Goal: Information Seeking & Learning: Learn about a topic

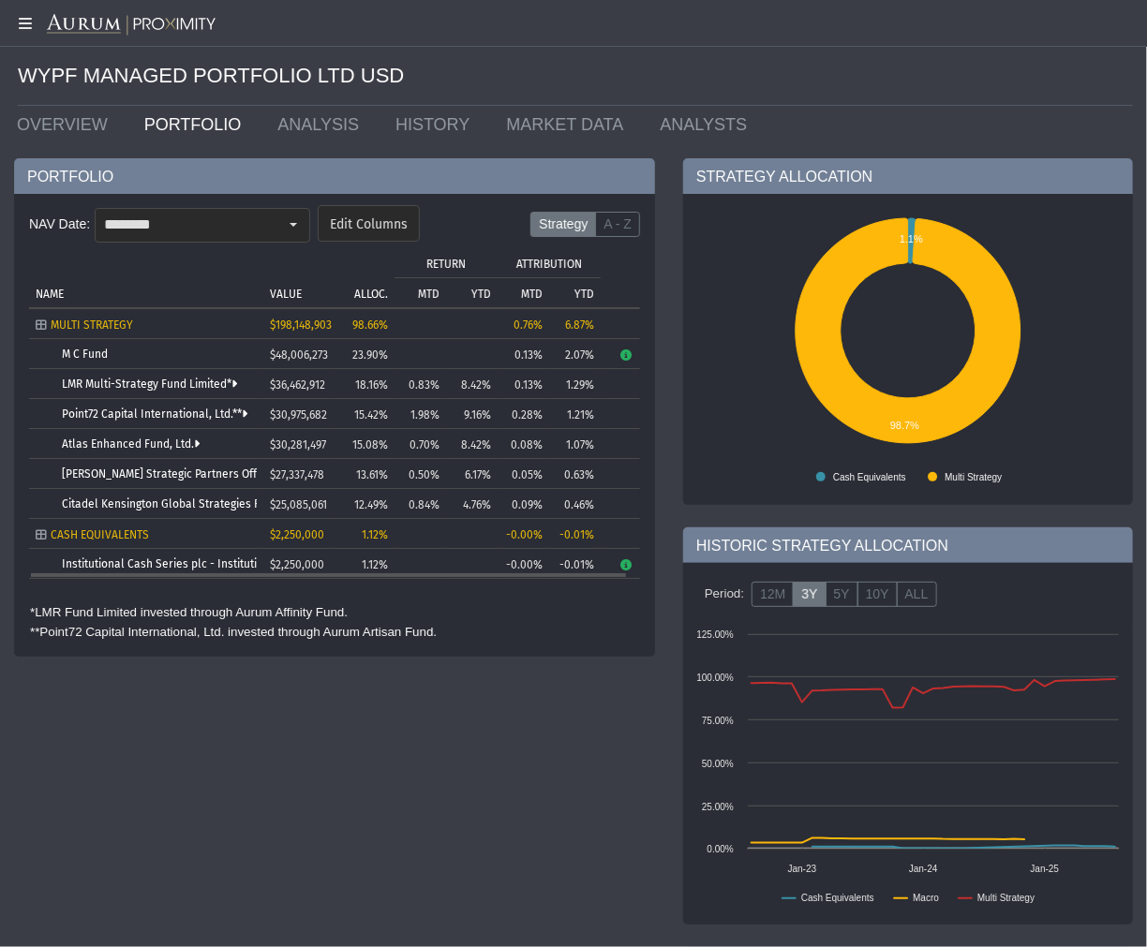
click at [201, 444] on div "Atlas Enhanced Fund, Ltd." at bounding box center [159, 444] width 195 height 13
click at [188, 443] on link "Atlas Enhanced Fund, Ltd." at bounding box center [131, 444] width 138 height 13
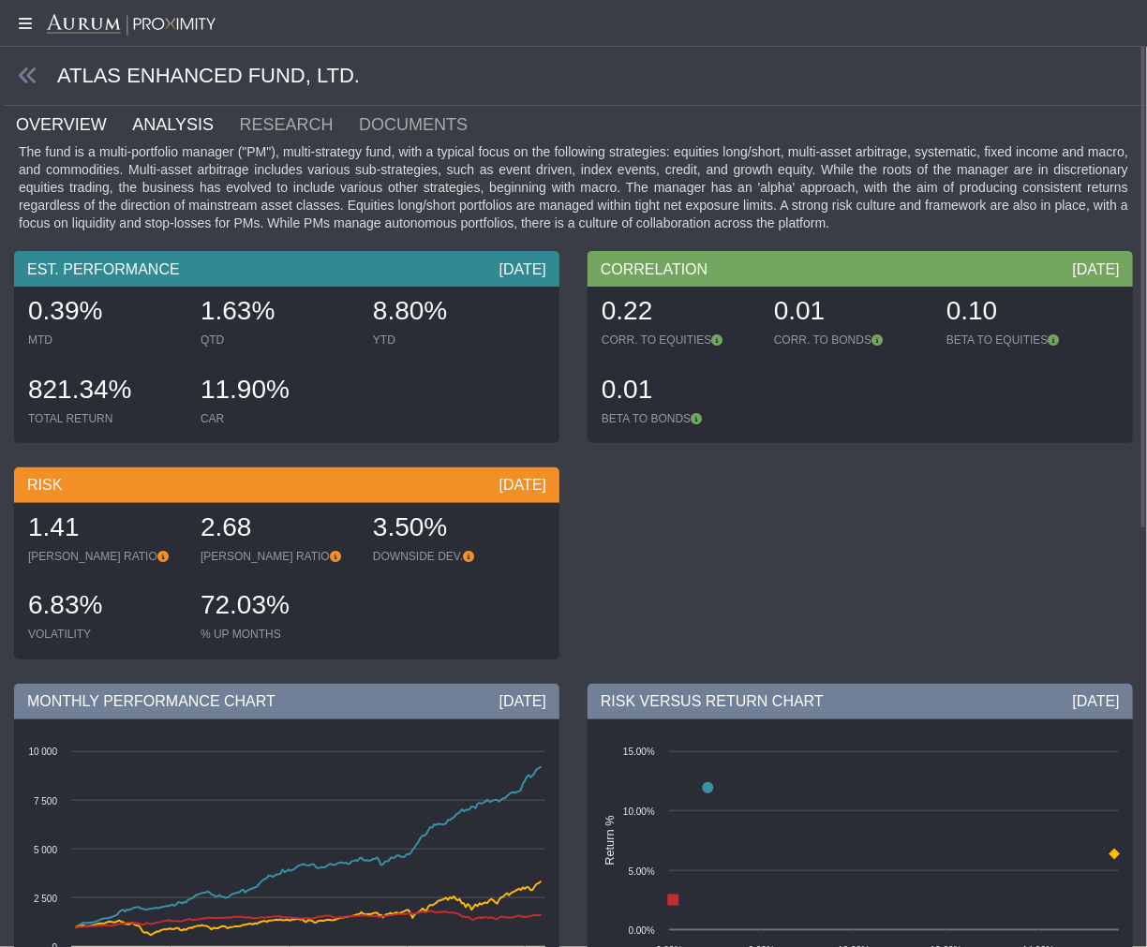
click at [200, 120] on link "ANALYSIS" at bounding box center [183, 124] width 107 height 37
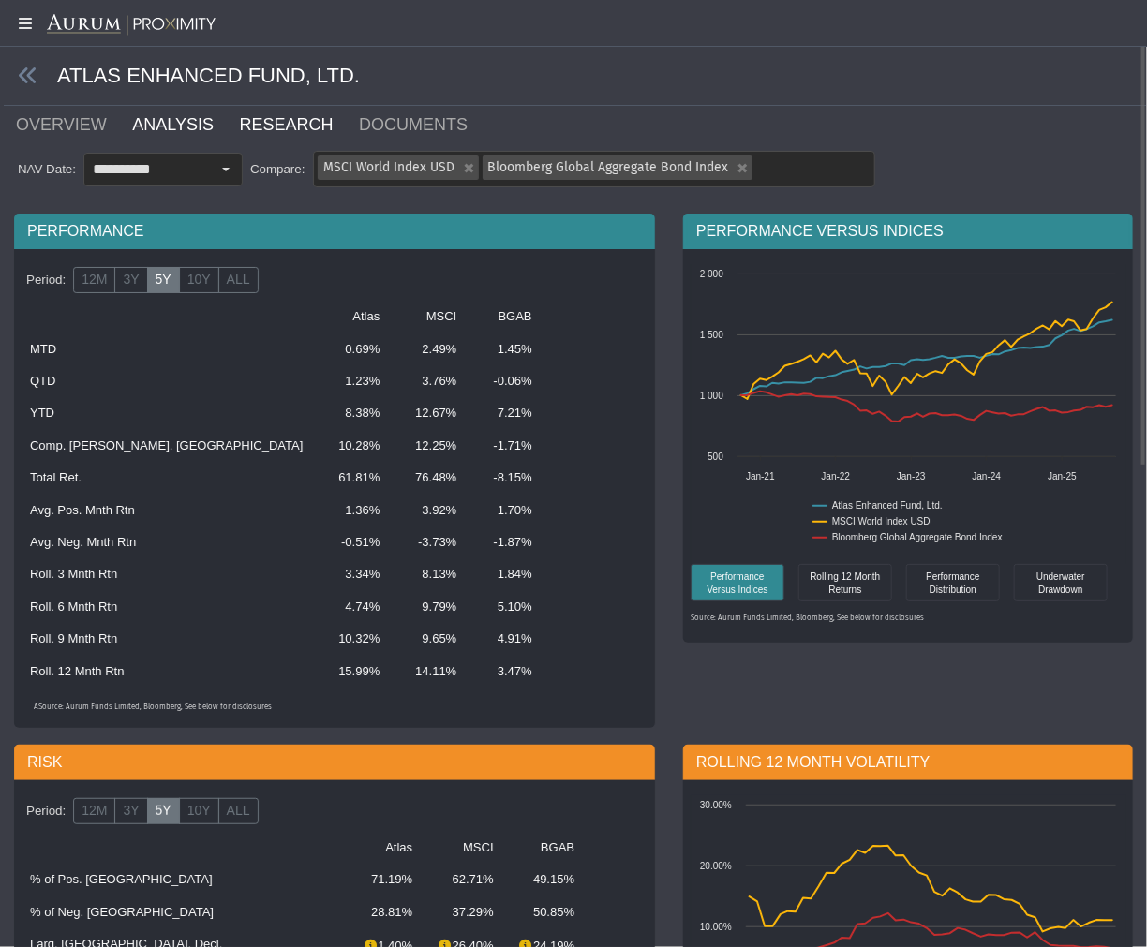
click at [264, 118] on link "RESEARCH" at bounding box center [298, 124] width 120 height 37
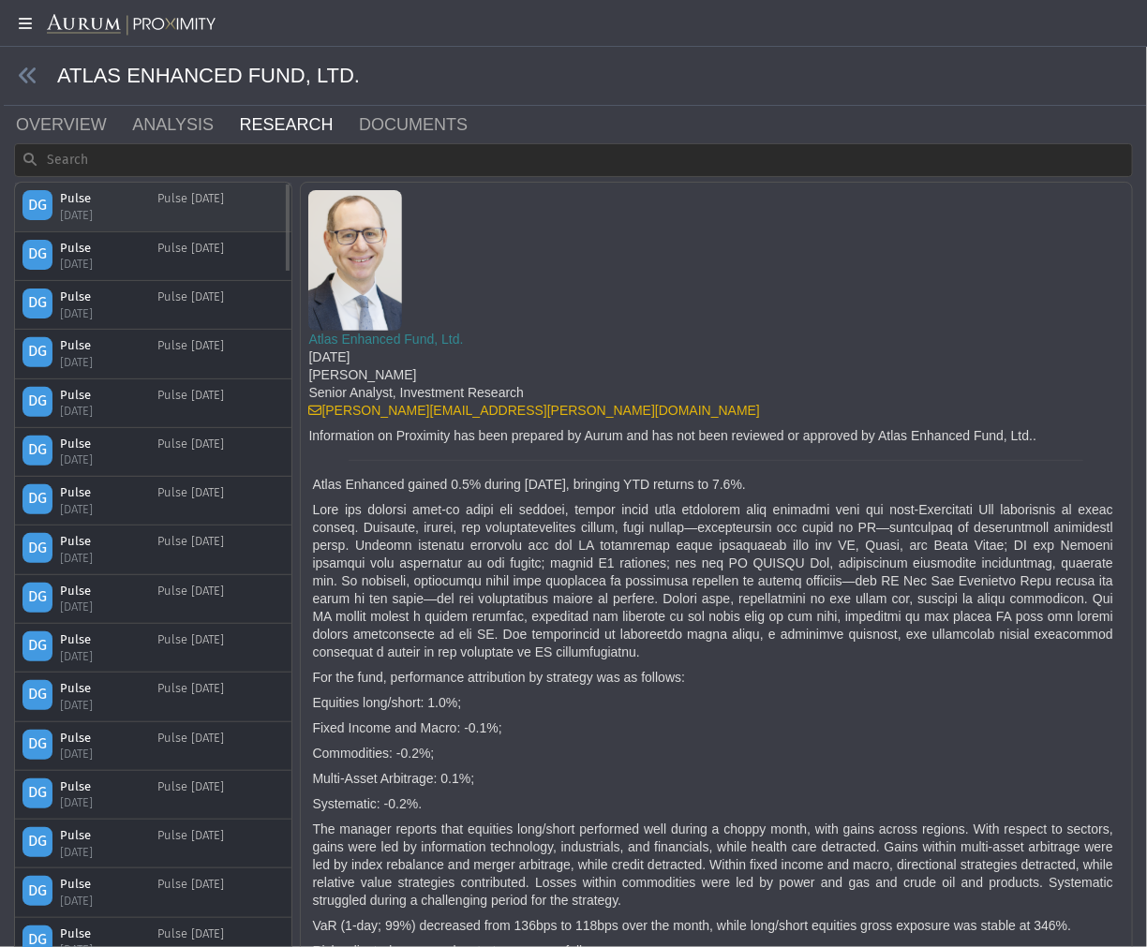
click at [76, 199] on div "Pulse" at bounding box center [97, 198] width 75 height 17
click at [195, 201] on div "Pulse [DATE]" at bounding box center [190, 206] width 67 height 33
click at [91, 201] on div "Pulse" at bounding box center [97, 198] width 75 height 17
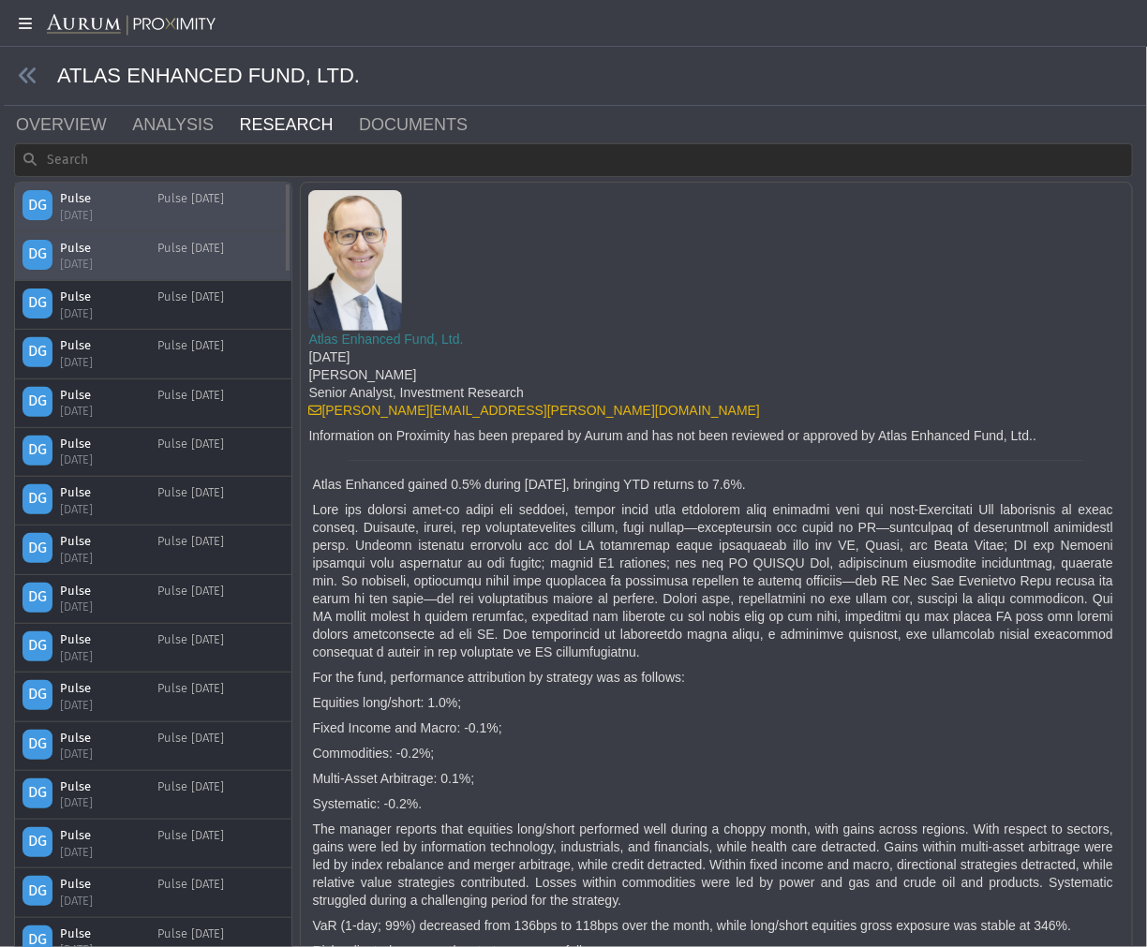
click at [67, 259] on div "[DATE]" at bounding box center [97, 264] width 75 height 17
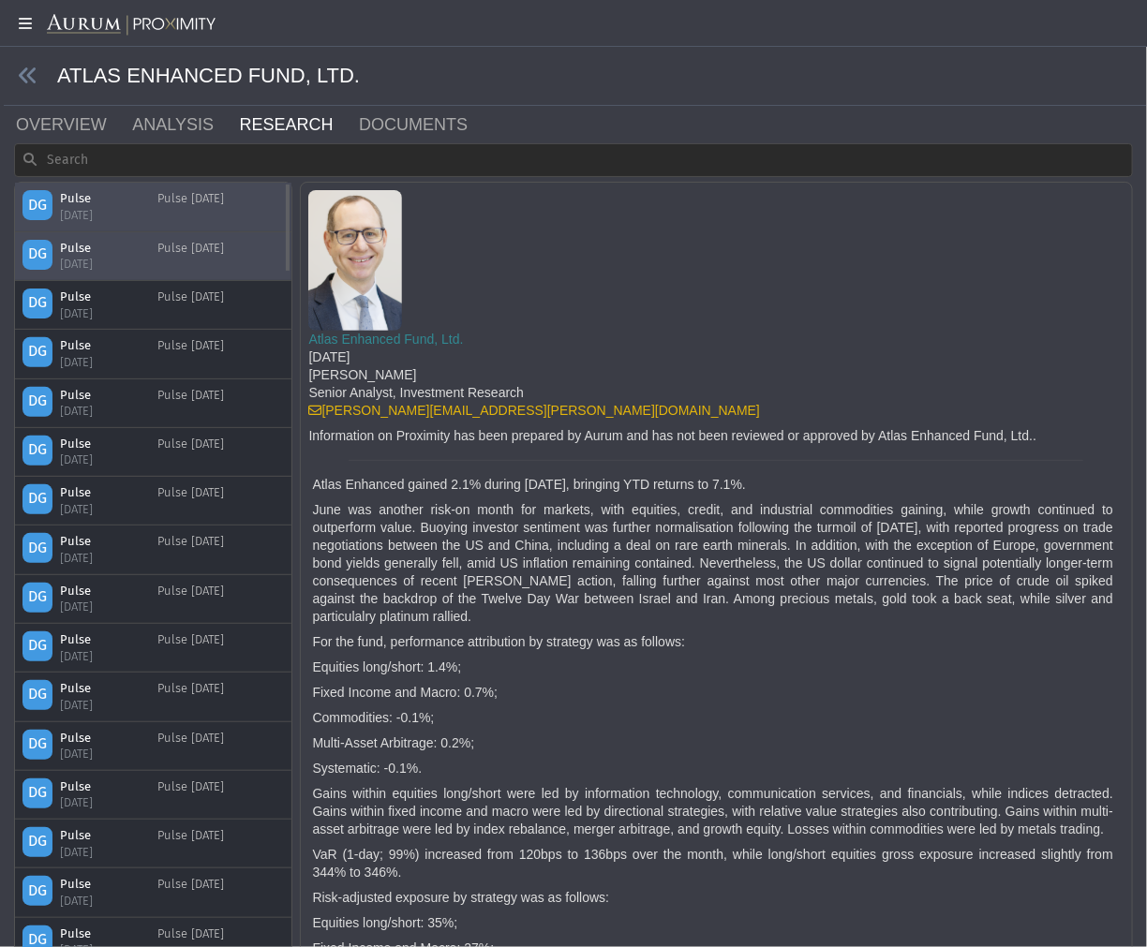
click at [82, 217] on div "[DATE]" at bounding box center [97, 215] width 75 height 17
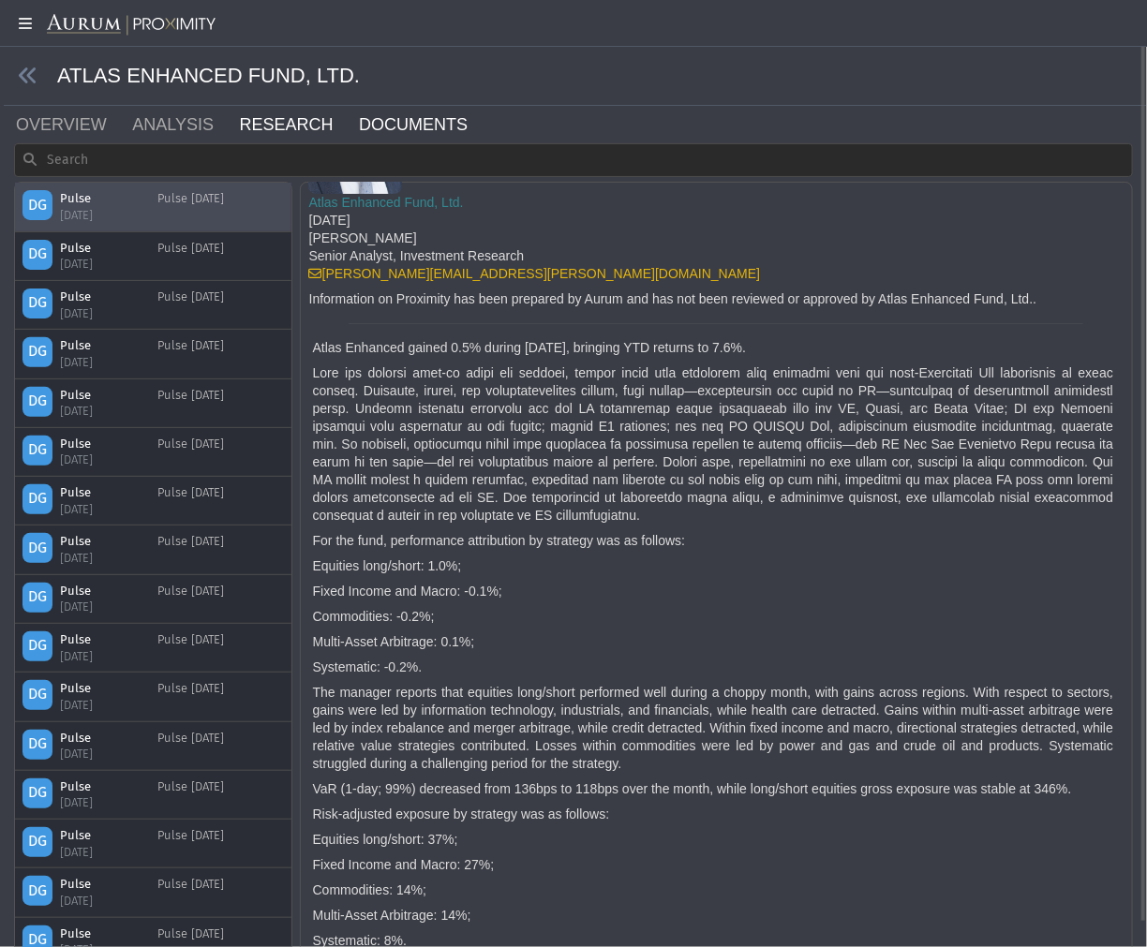
click at [399, 129] on link "DOCUMENTS" at bounding box center [424, 124] width 135 height 37
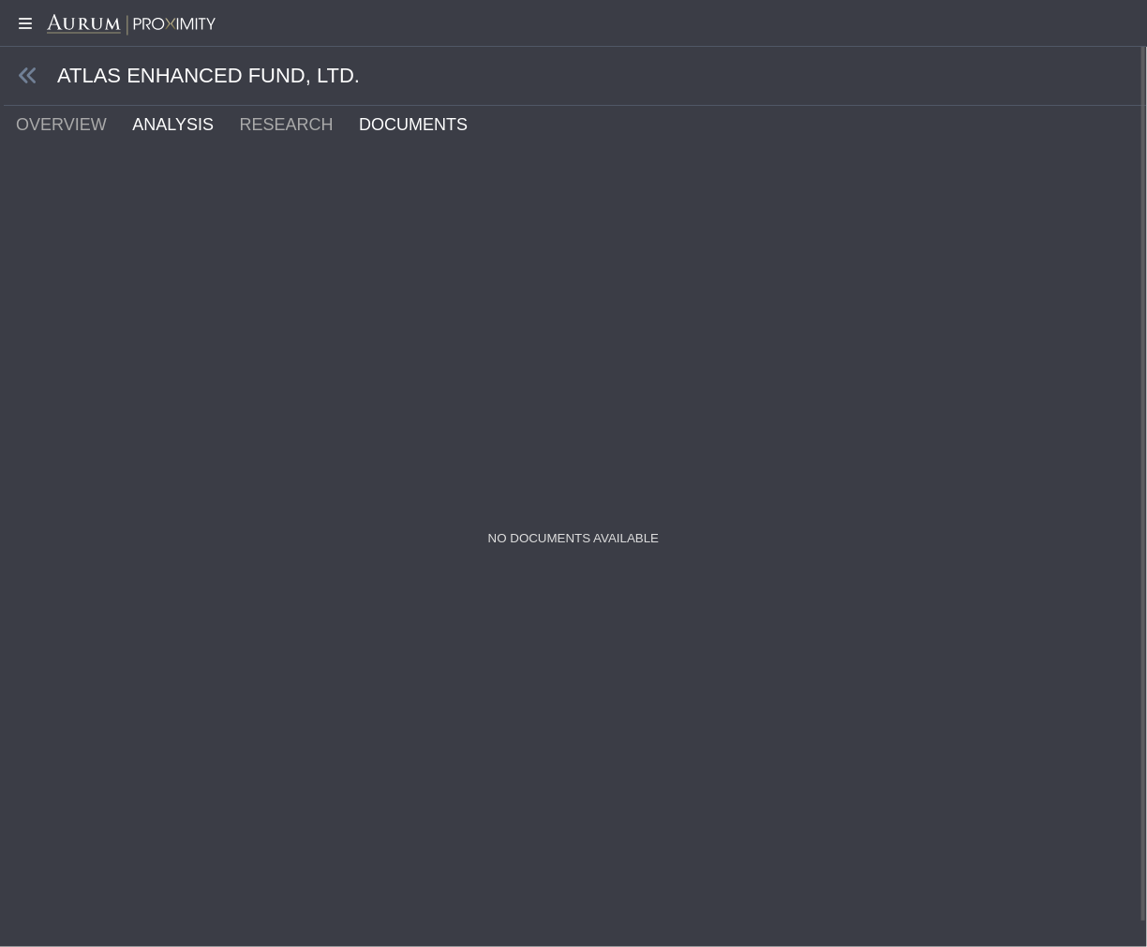
click at [160, 125] on link "ANALYSIS" at bounding box center [183, 124] width 107 height 37
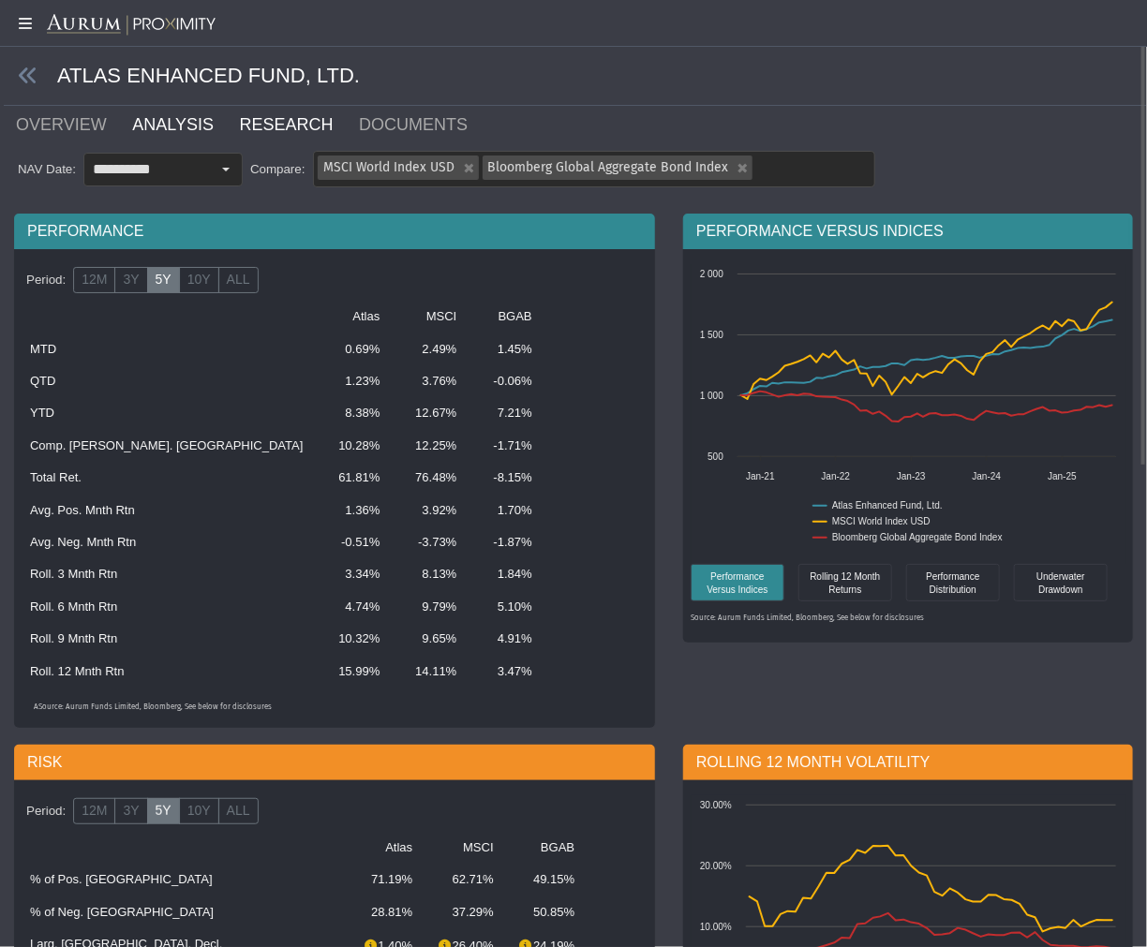
click at [239, 131] on link "RESEARCH" at bounding box center [298, 124] width 120 height 37
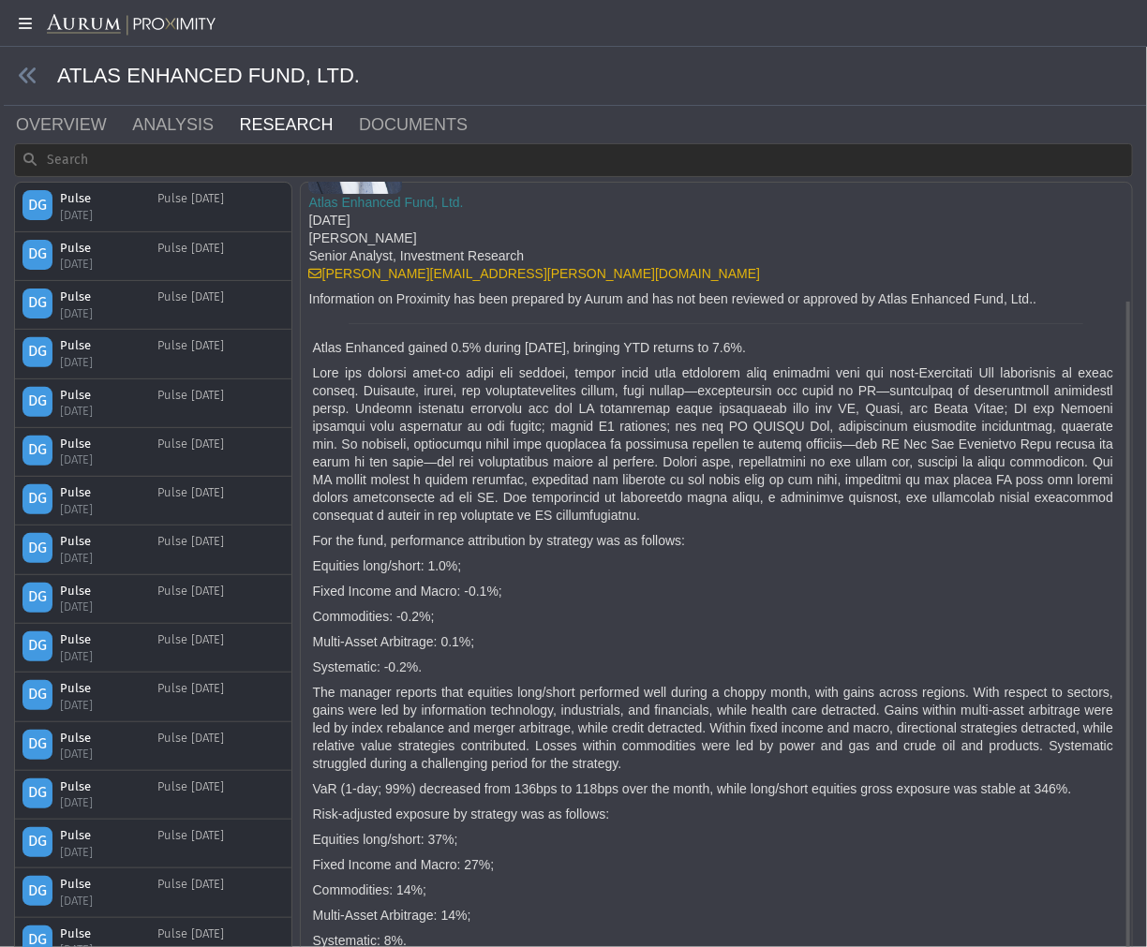
scroll to position [23, 0]
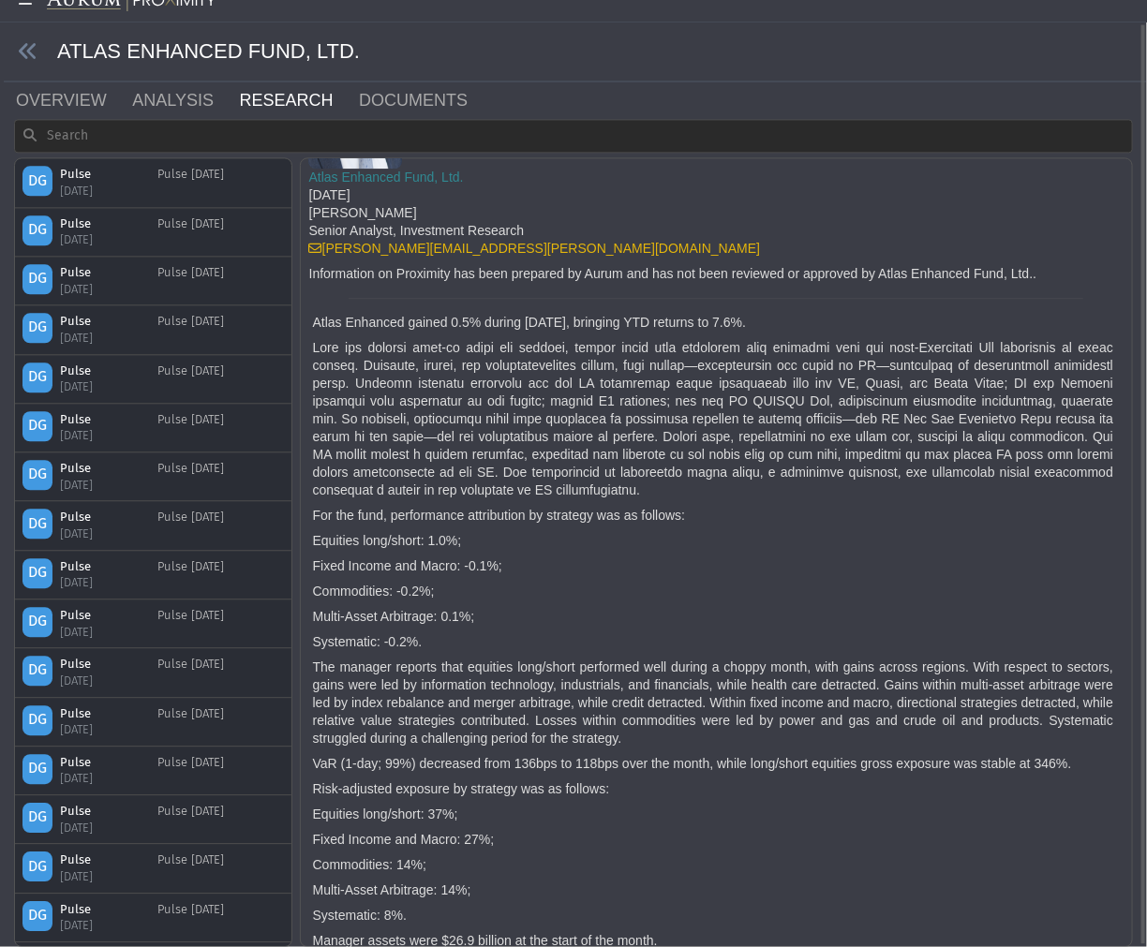
drag, startPoint x: 7, startPoint y: 47, endPoint x: 16, endPoint y: 49, distance: 9.6
click at [12, 48] on span at bounding box center [30, 52] width 53 height 22
click at [18, 49] on icon at bounding box center [28, 51] width 21 height 21
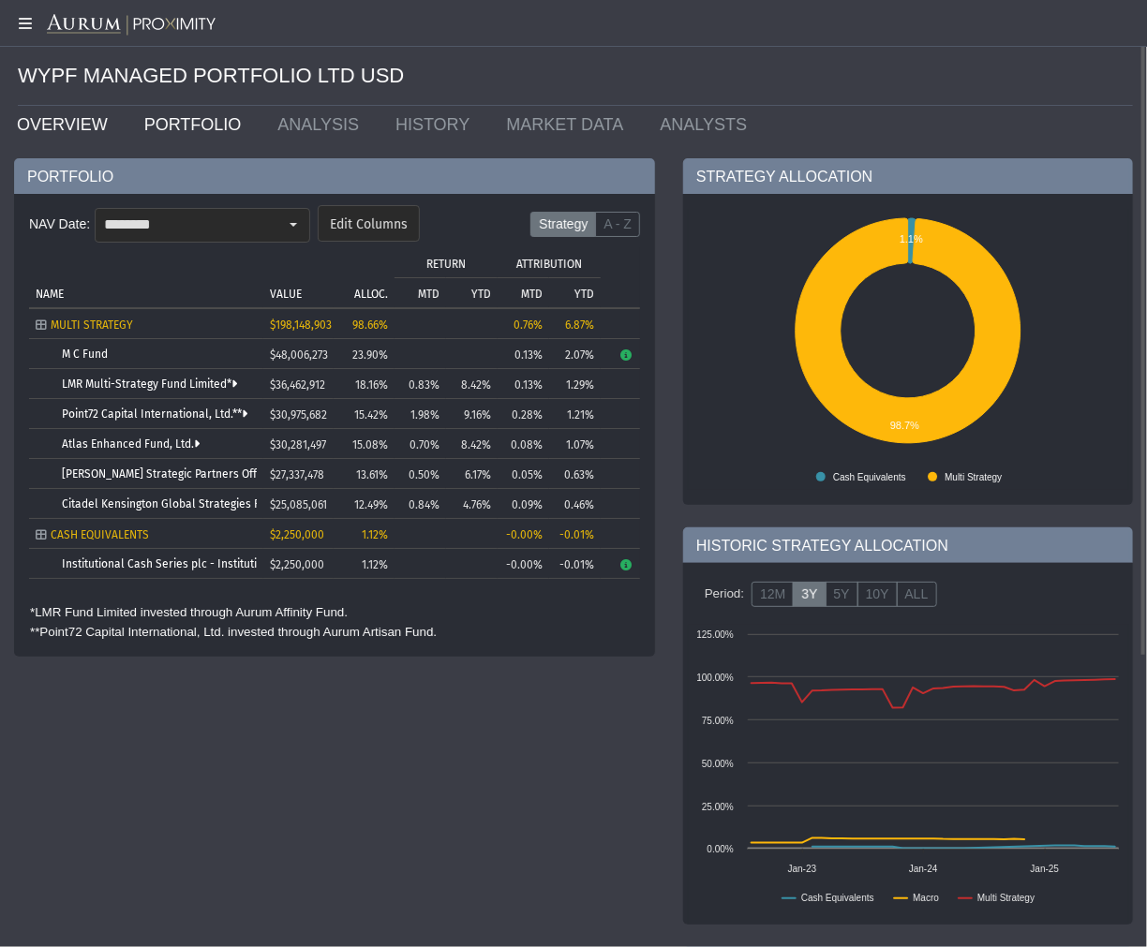
click at [80, 123] on link "OVERVIEW" at bounding box center [66, 124] width 127 height 37
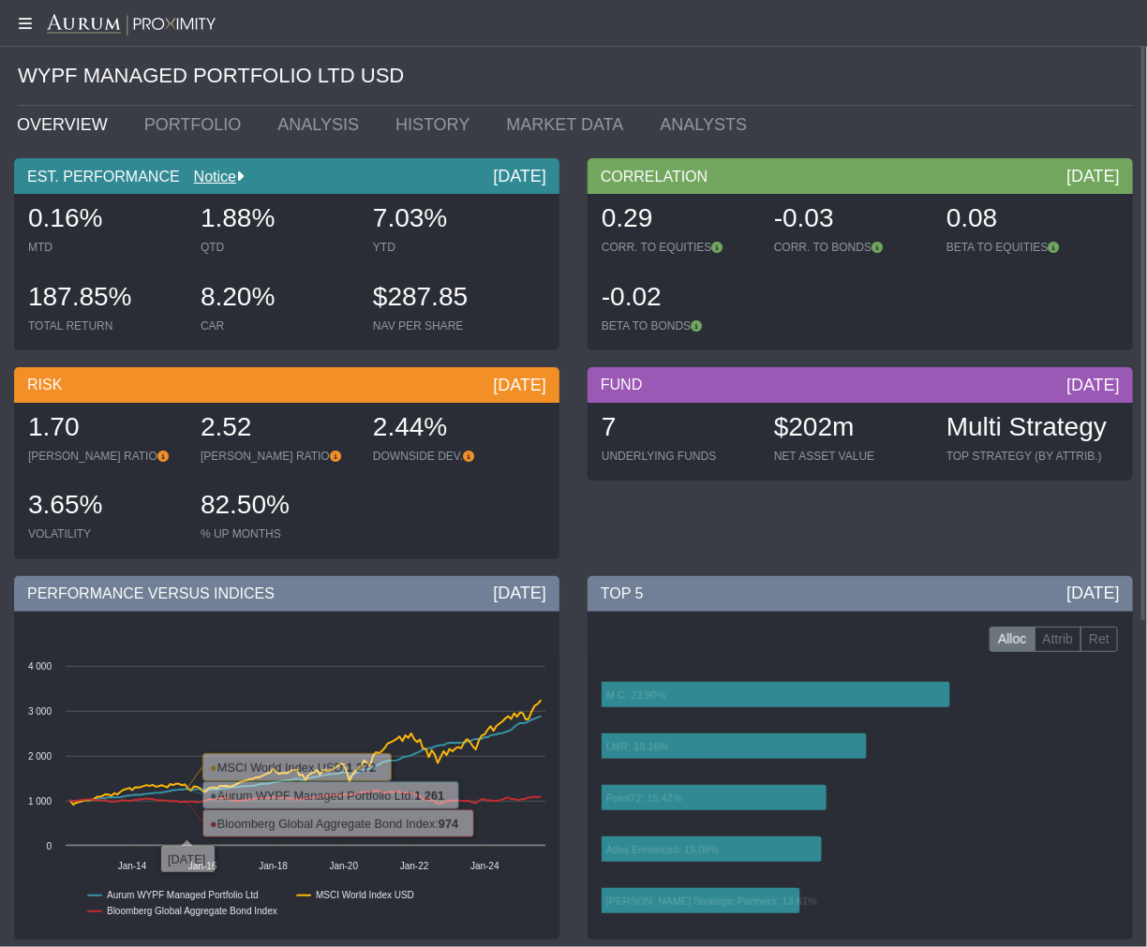
click at [212, 148] on div "WYPF MANAGED PORTFOLIO LTD USD ******** OVERVIEW PORTFOLIO ANALYSIS HISTORY MAR…" at bounding box center [573, 721] width 1119 height 1443
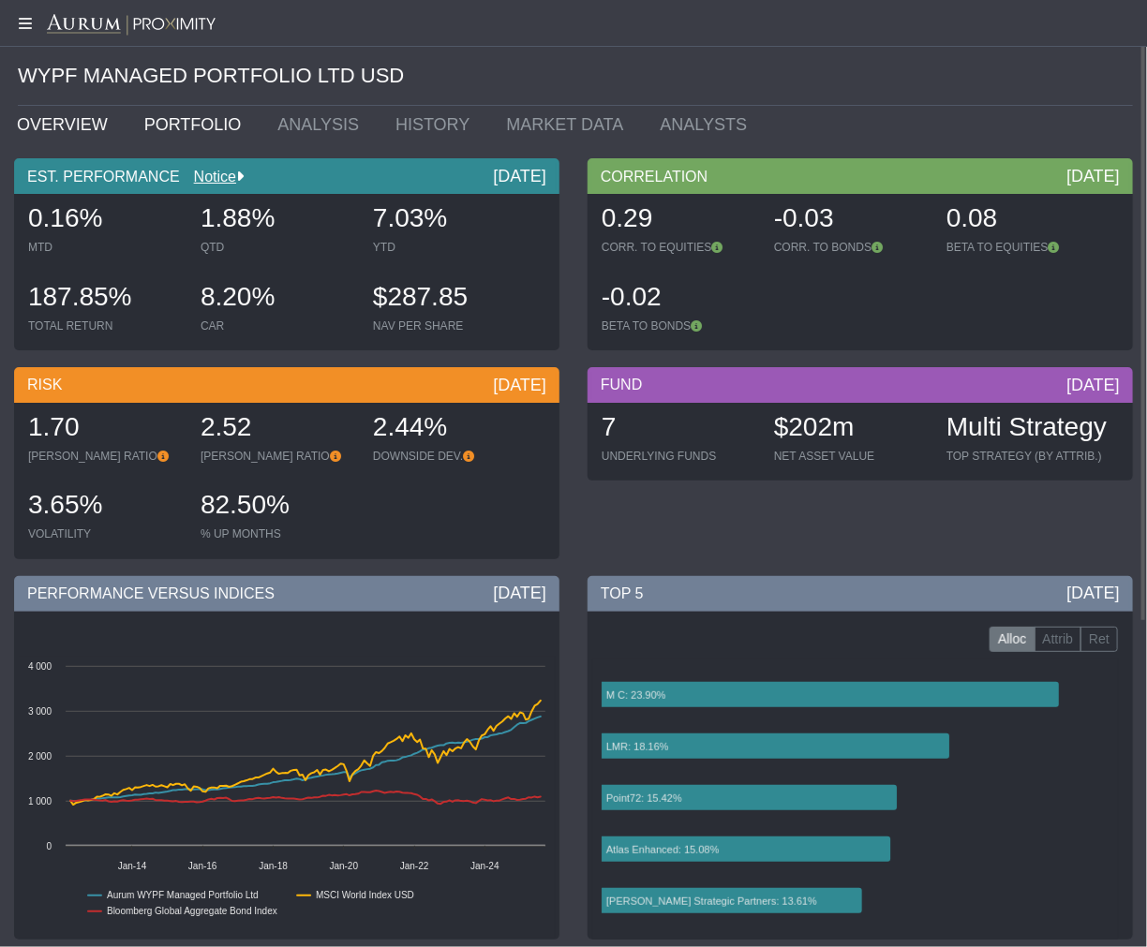
click at [202, 128] on link "PORTFOLIO" at bounding box center [197, 124] width 134 height 37
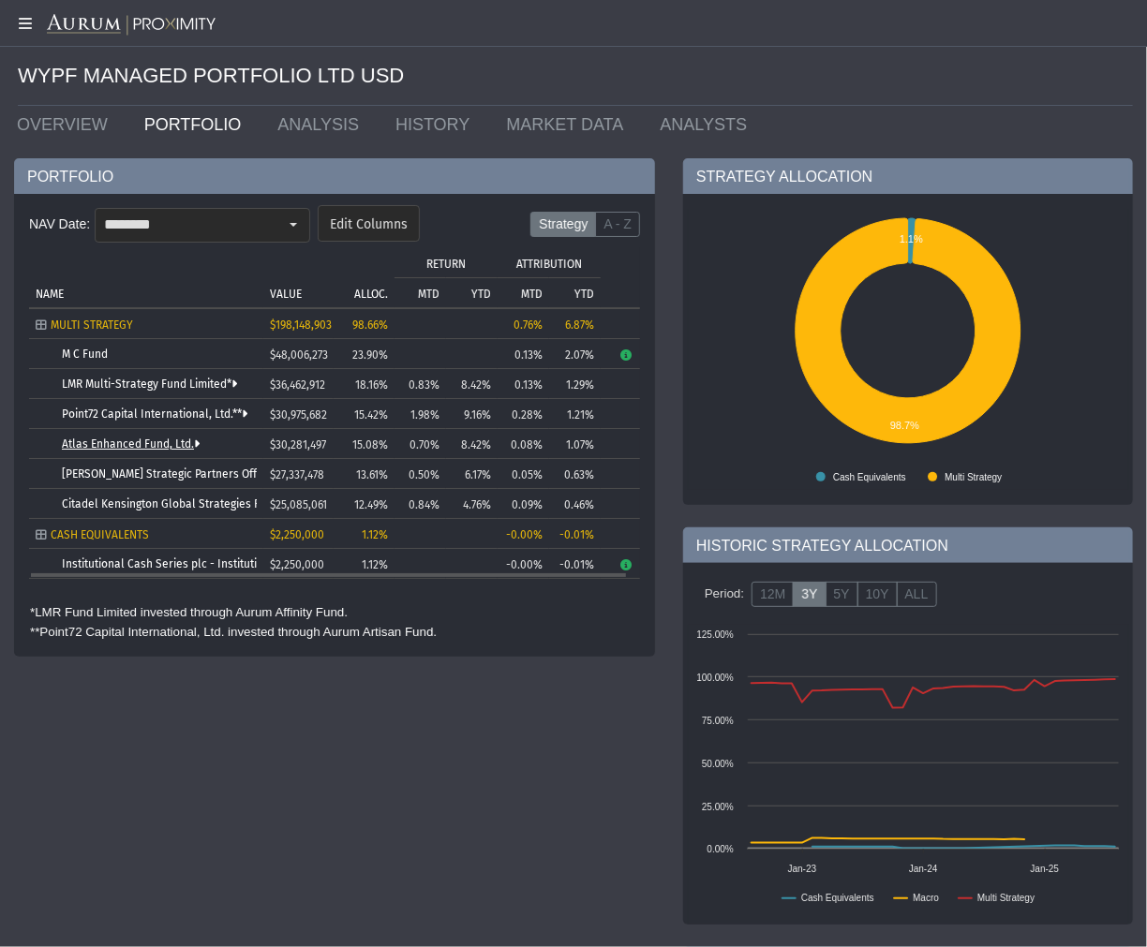
click at [133, 448] on link "Atlas Enhanced Fund, Ltd." at bounding box center [131, 444] width 138 height 13
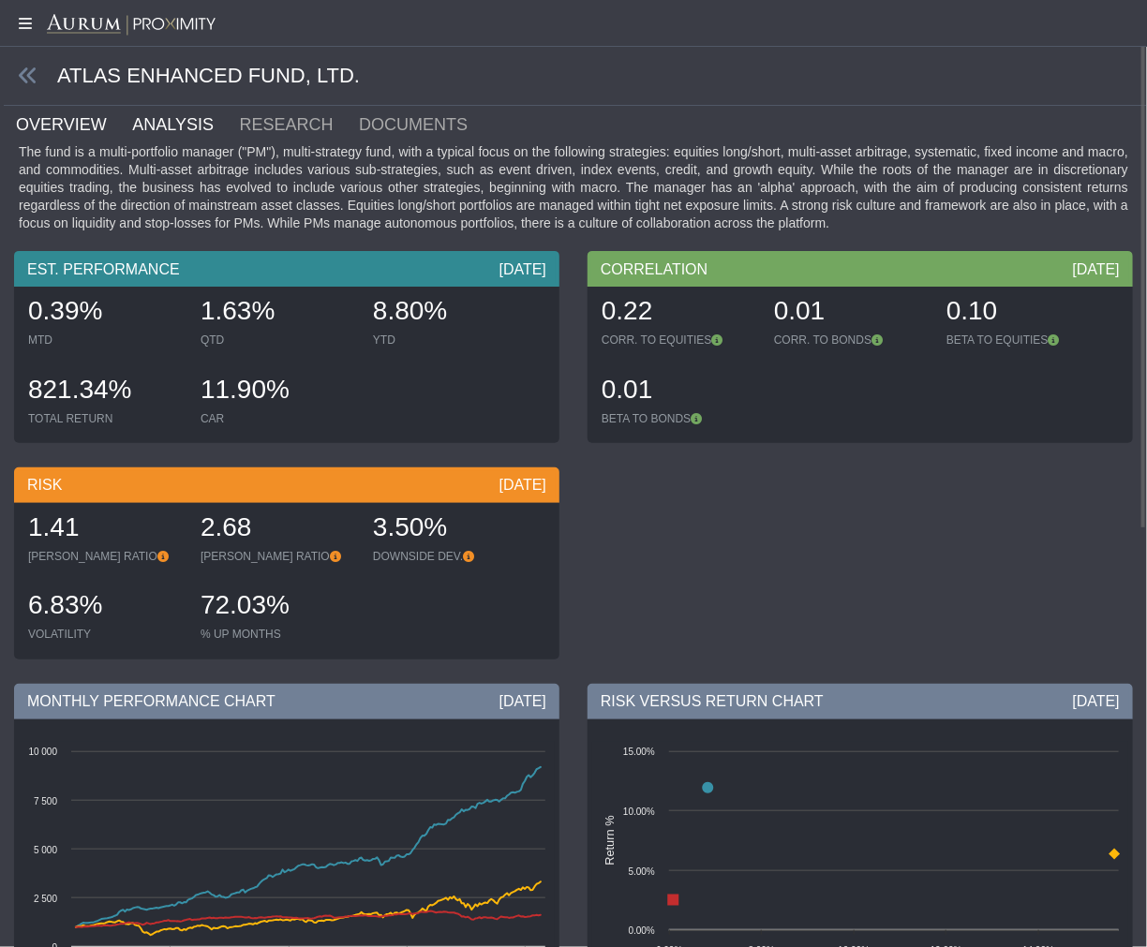
click at [153, 127] on link "ANALYSIS" at bounding box center [183, 124] width 107 height 37
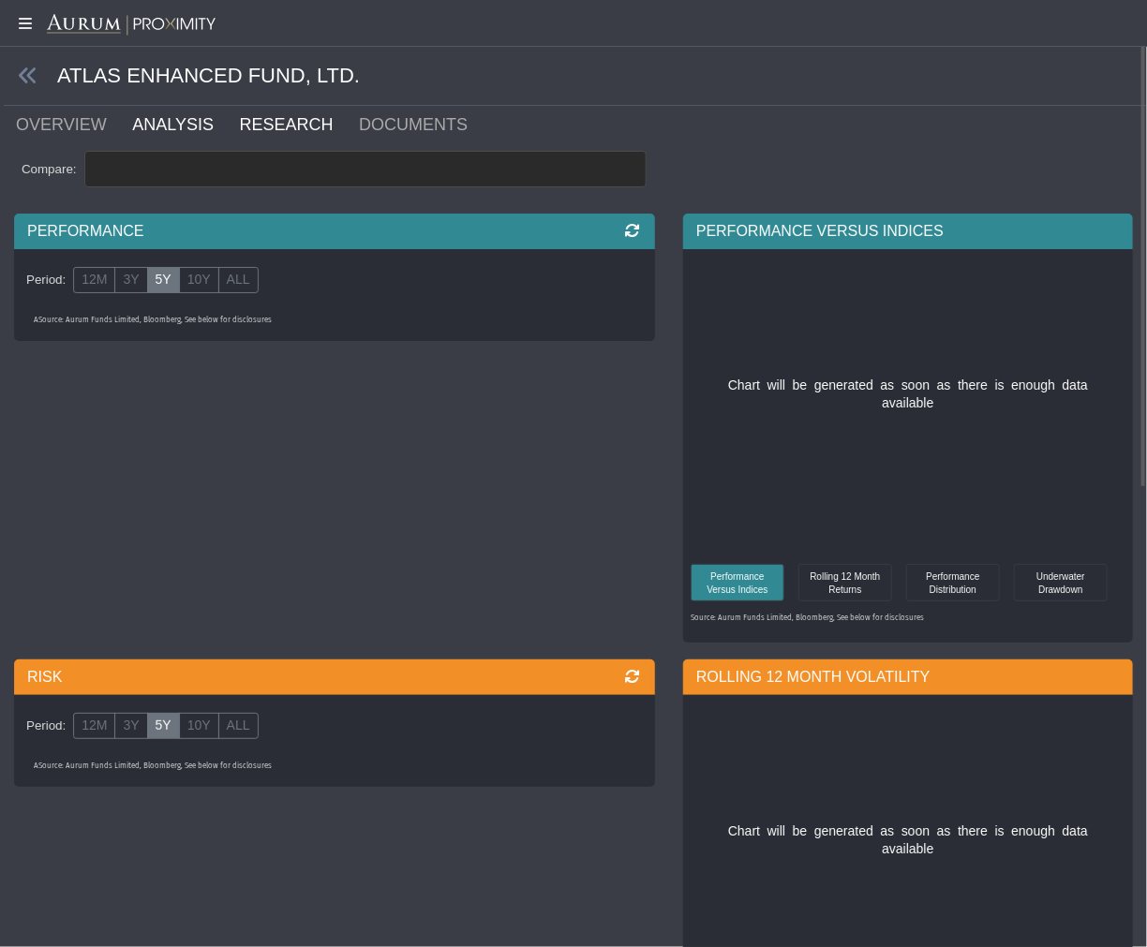
click at [256, 132] on link "RESEARCH" at bounding box center [298, 124] width 120 height 37
click at [359, 120] on link "DOCUMENTS" at bounding box center [424, 124] width 135 height 37
click at [274, 127] on link "RESEARCH" at bounding box center [298, 124] width 120 height 37
click at [267, 127] on link "RESEARCH" at bounding box center [298, 124] width 120 height 37
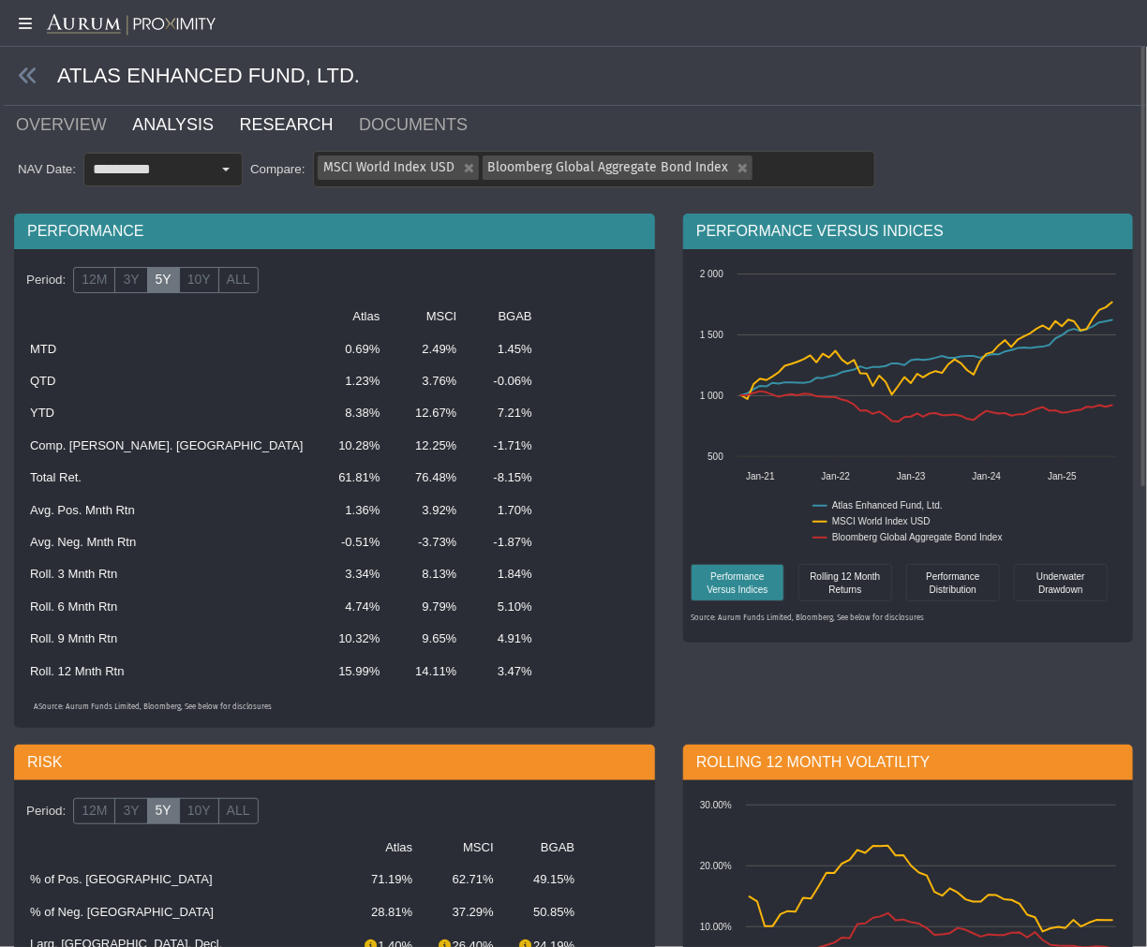
click at [267, 127] on link "RESEARCH" at bounding box center [298, 124] width 120 height 37
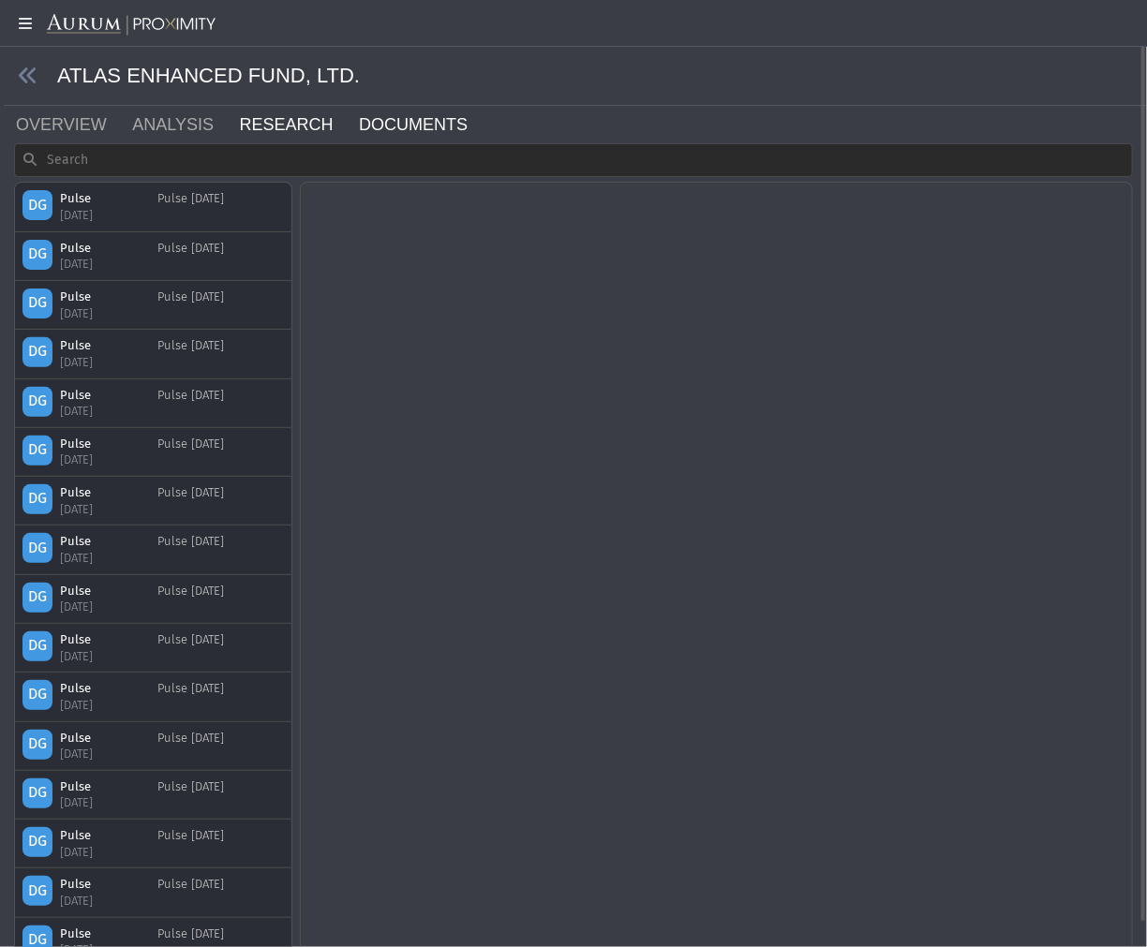
click at [394, 124] on link "DOCUMENTS" at bounding box center [424, 124] width 135 height 37
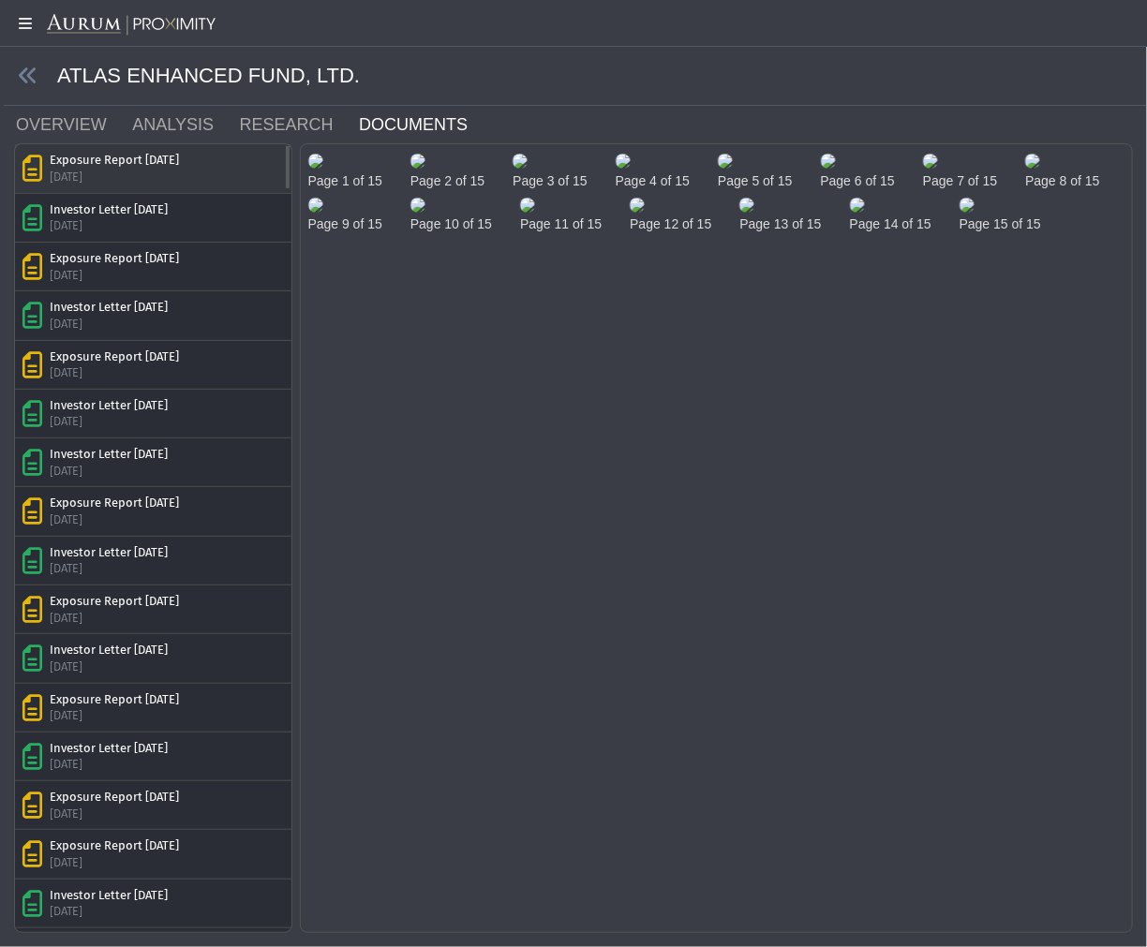
click at [142, 155] on div "Exposure Report [DATE]" at bounding box center [114, 160] width 129 height 17
click at [528, 169] on img at bounding box center [520, 161] width 15 height 15
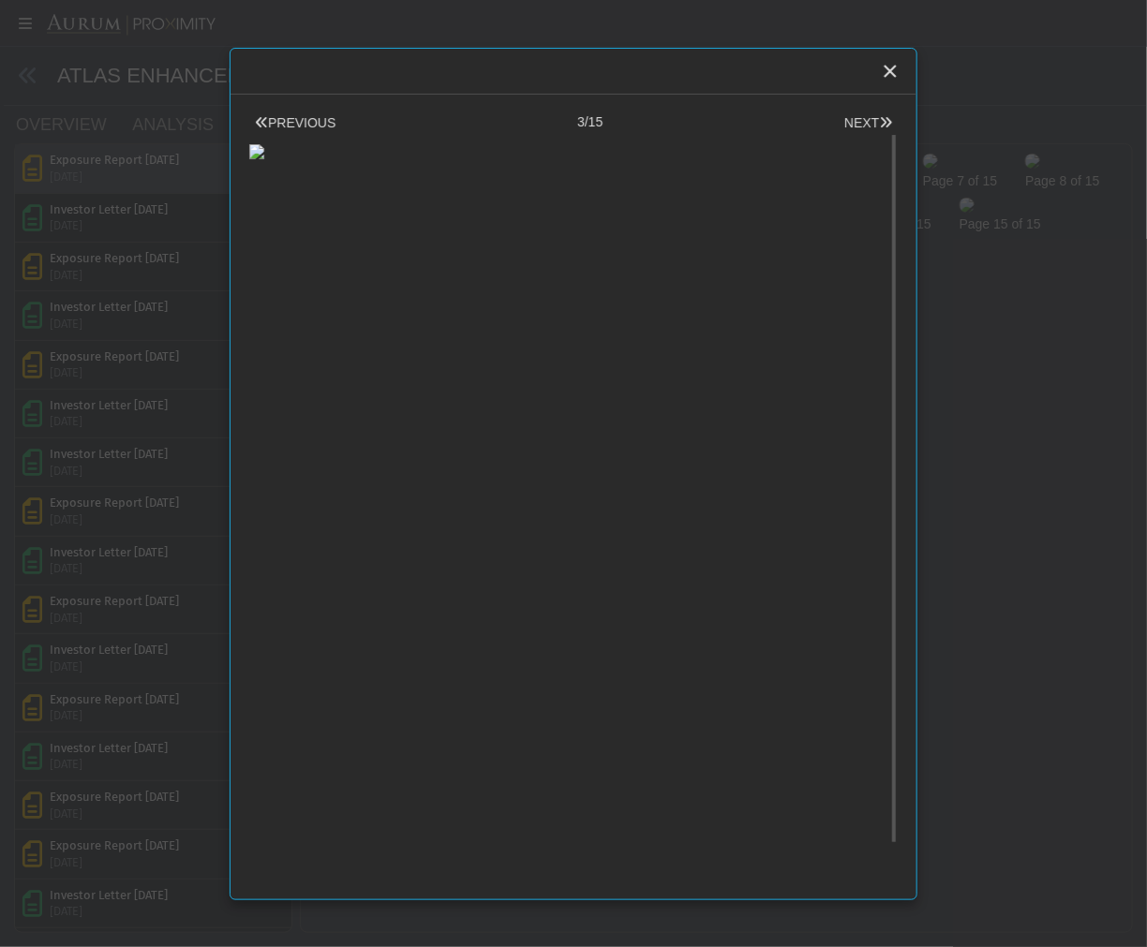
scroll to position [61, 0]
click at [886, 70] on icon "Close" at bounding box center [890, 71] width 17 height 17
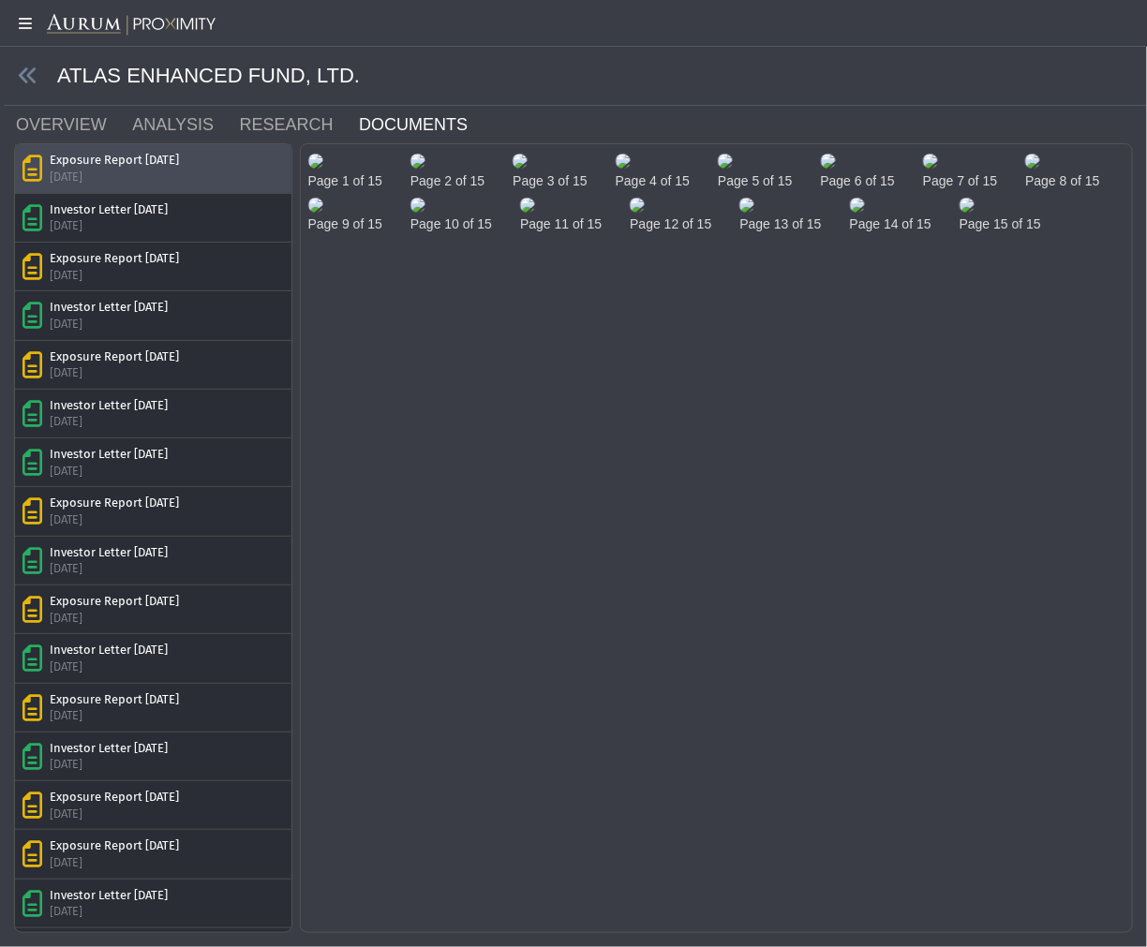
click at [733, 169] on img at bounding box center [725, 161] width 15 height 15
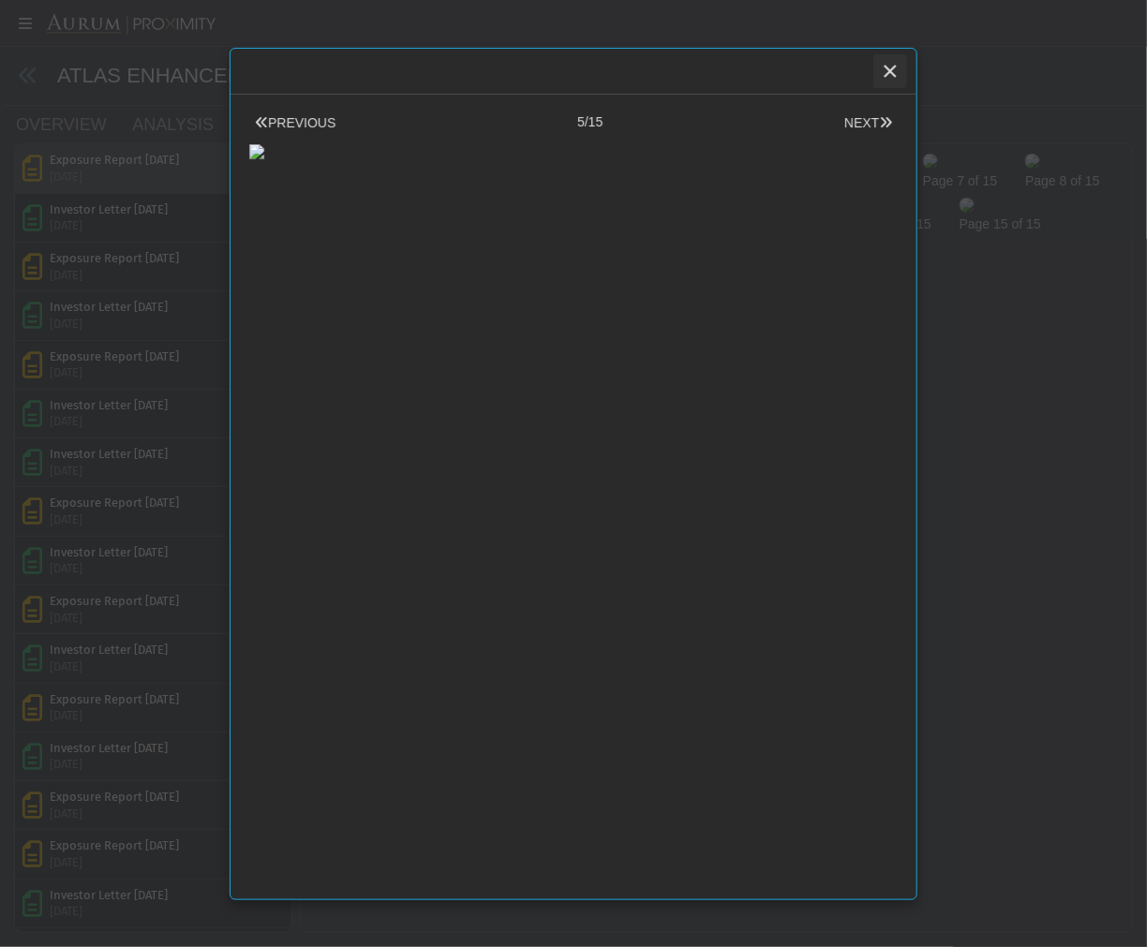
click at [893, 68] on icon "Close" at bounding box center [890, 71] width 17 height 17
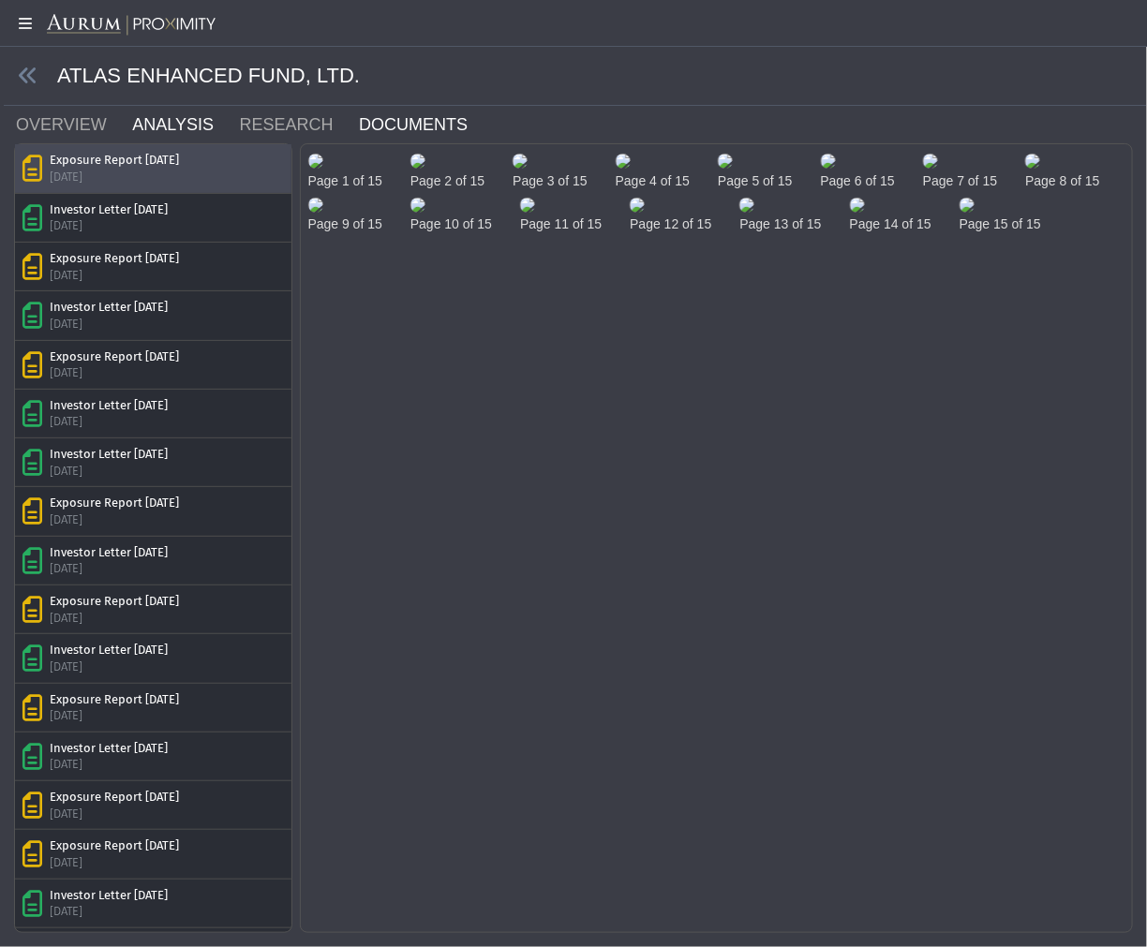
drag, startPoint x: 167, startPoint y: 125, endPoint x: 366, endPoint y: 123, distance: 199.6
click at [167, 125] on link "ANALYSIS" at bounding box center [183, 124] width 107 height 37
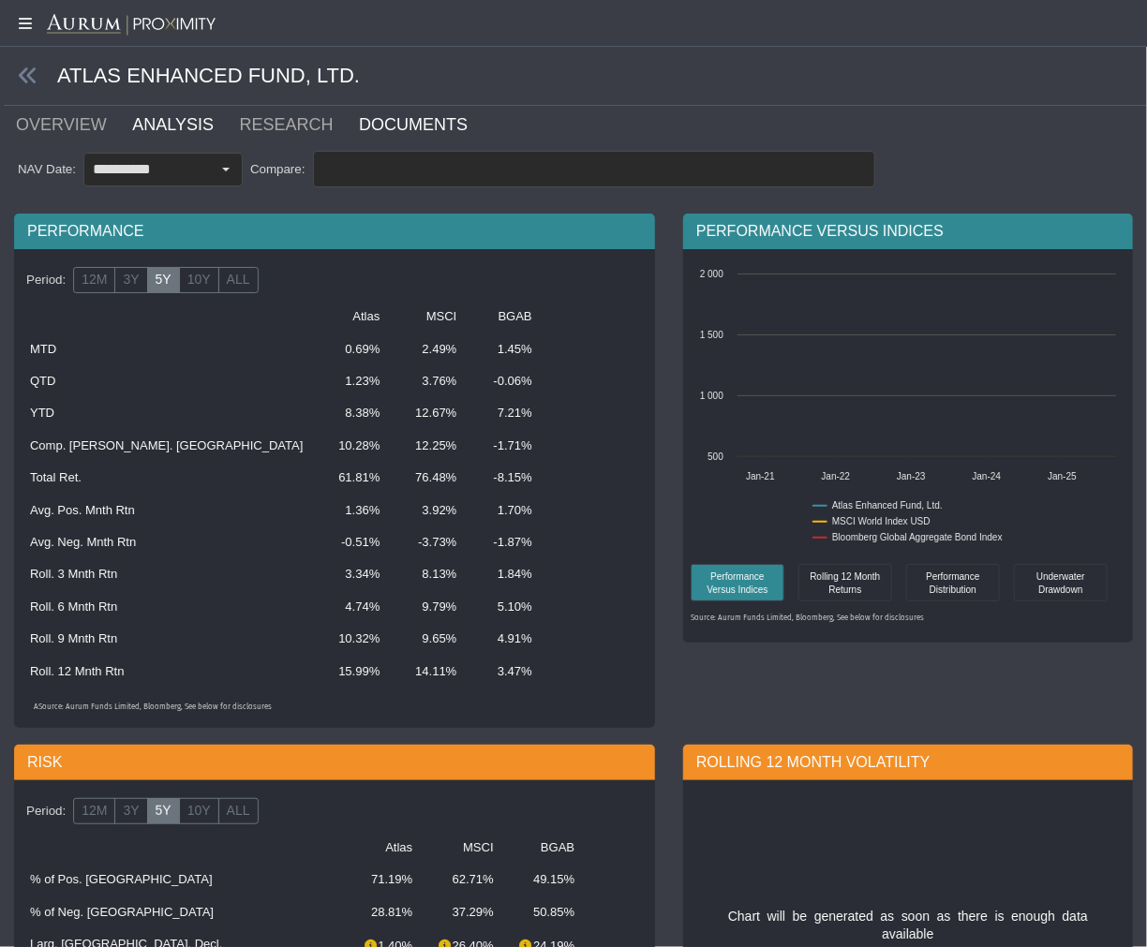
click at [366, 123] on link "DOCUMENTS" at bounding box center [424, 124] width 135 height 37
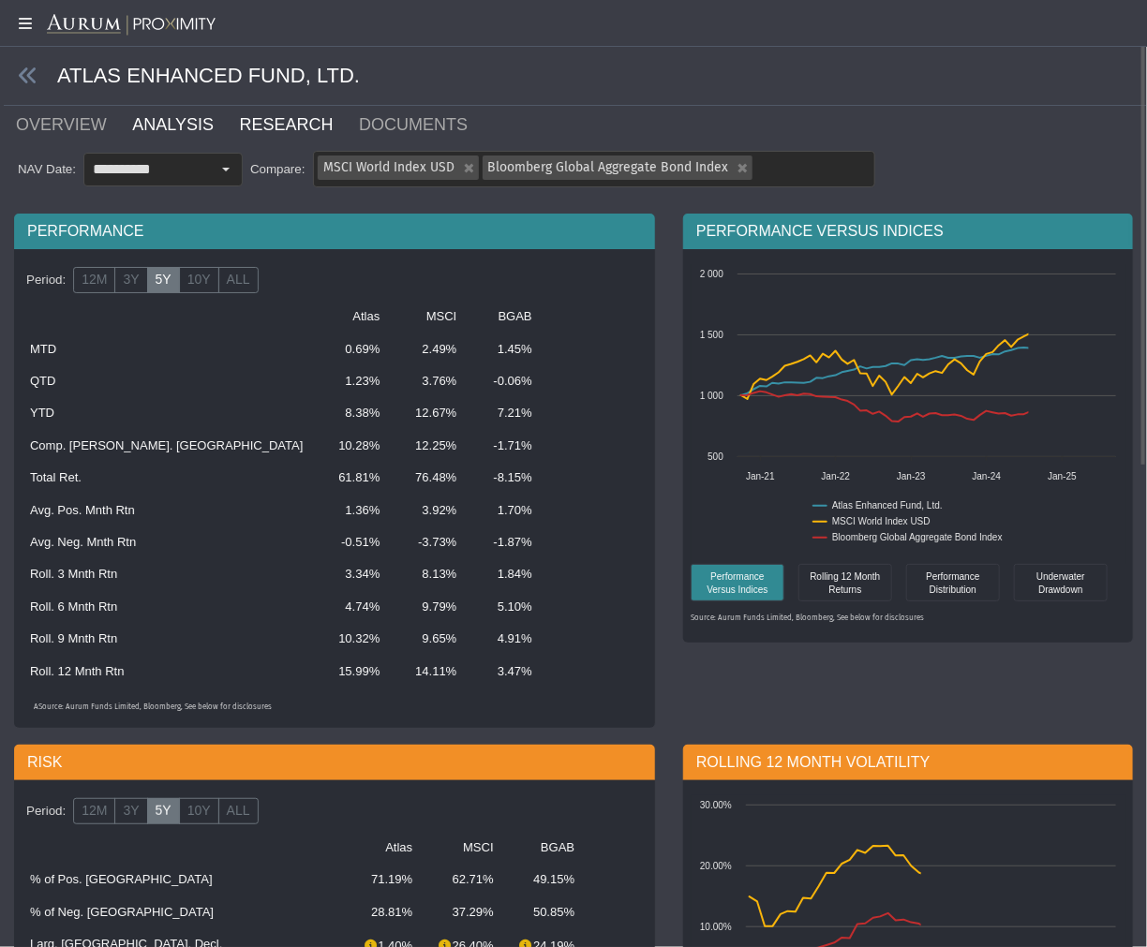
click at [248, 123] on link "RESEARCH" at bounding box center [298, 124] width 120 height 37
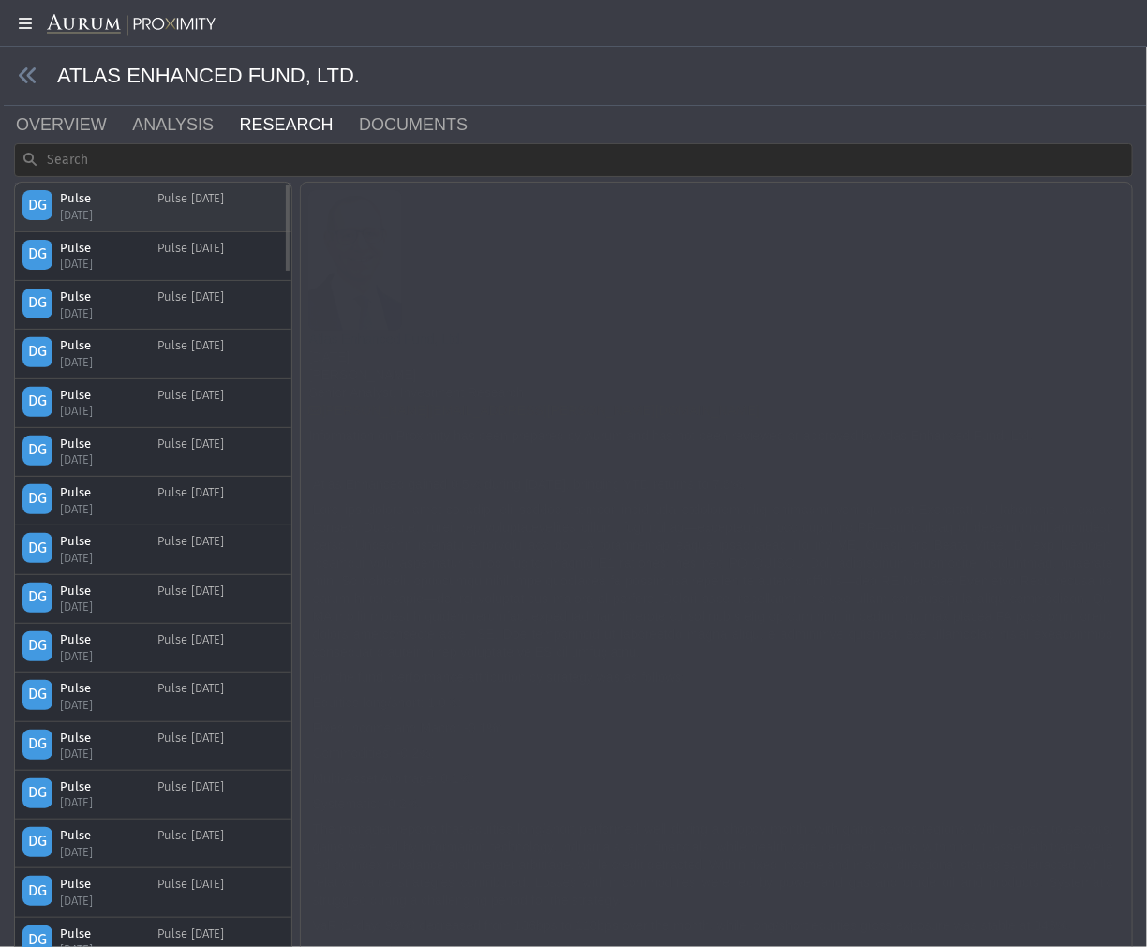
click at [82, 199] on div "Pulse" at bounding box center [97, 198] width 75 height 17
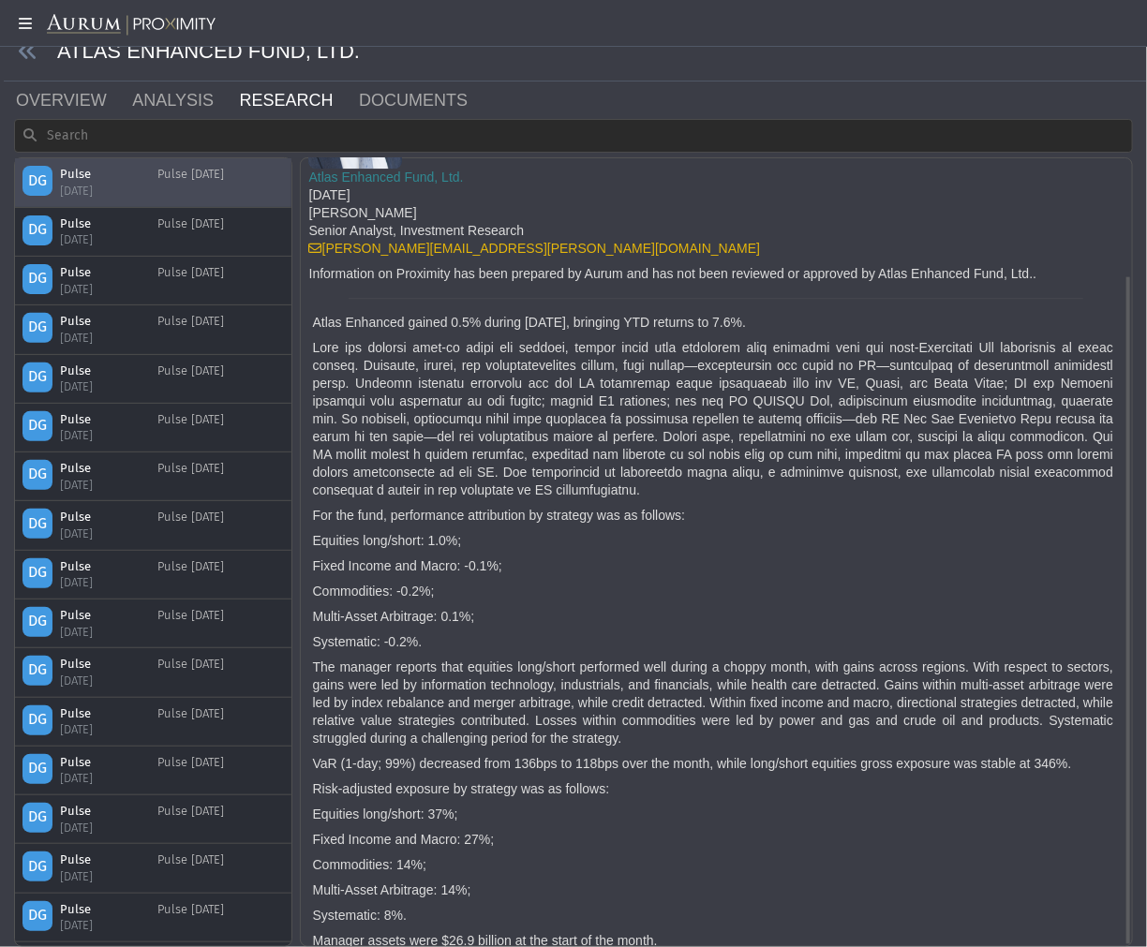
scroll to position [23, 0]
click at [497, 833] on p "Fixed Income and Macro: 27%;" at bounding box center [713, 842] width 801 height 18
click at [521, 728] on p "The manager reports that equities long/short performed well during a choppy mon…" at bounding box center [713, 704] width 801 height 89
click at [511, 726] on p "The manager reports that equities long/short performed well during a choppy mon…" at bounding box center [713, 704] width 801 height 89
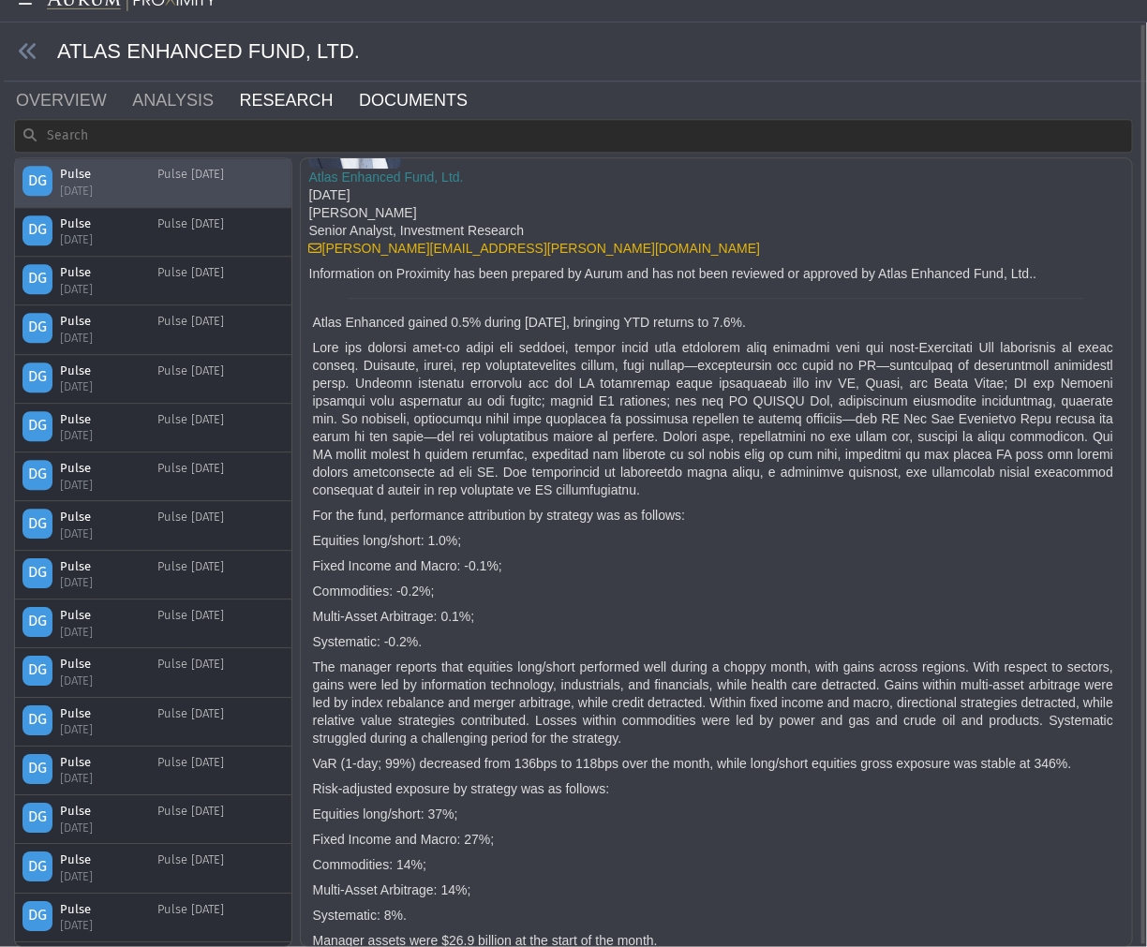
click at [357, 95] on link "DOCUMENTS" at bounding box center [424, 100] width 135 height 37
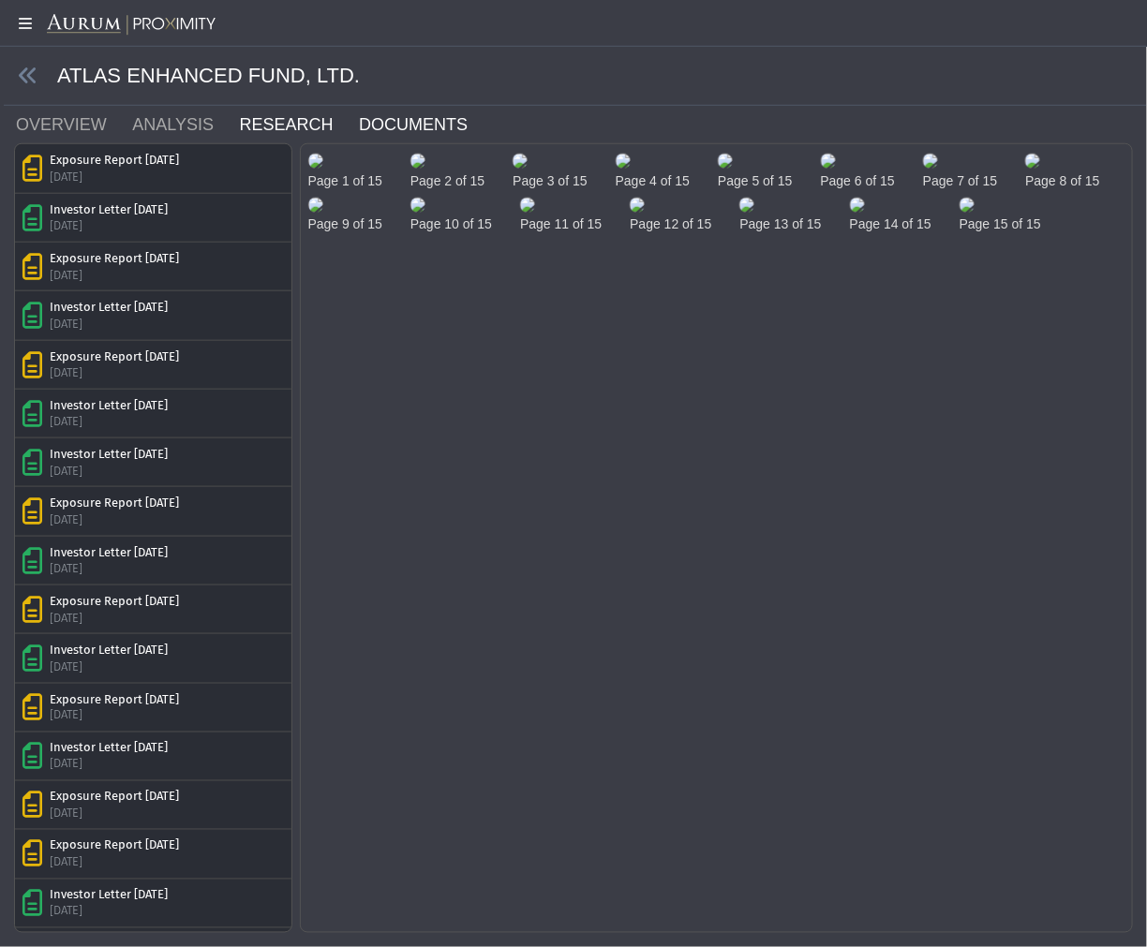
click at [249, 122] on link "RESEARCH" at bounding box center [298, 124] width 120 height 37
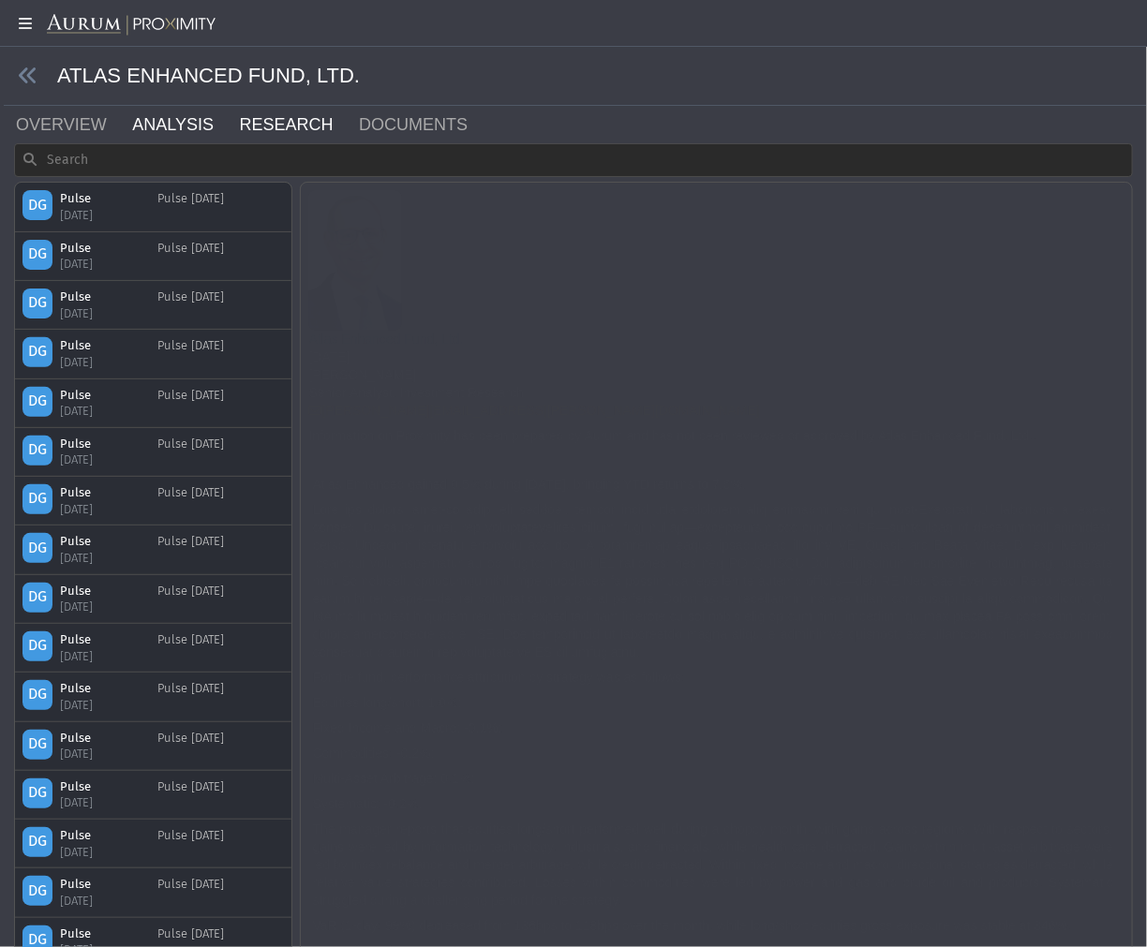
click at [170, 127] on link "ANALYSIS" at bounding box center [183, 124] width 107 height 37
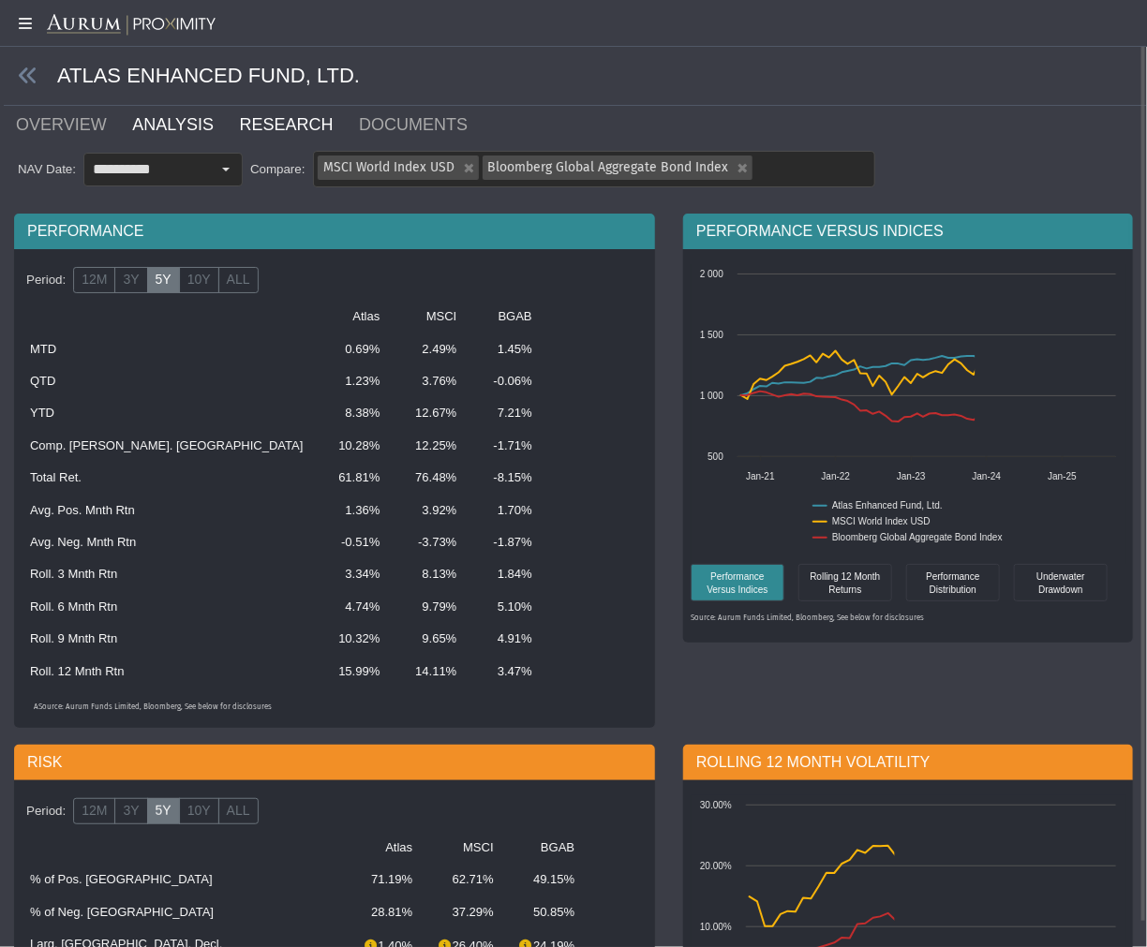
click at [269, 123] on link "RESEARCH" at bounding box center [298, 124] width 120 height 37
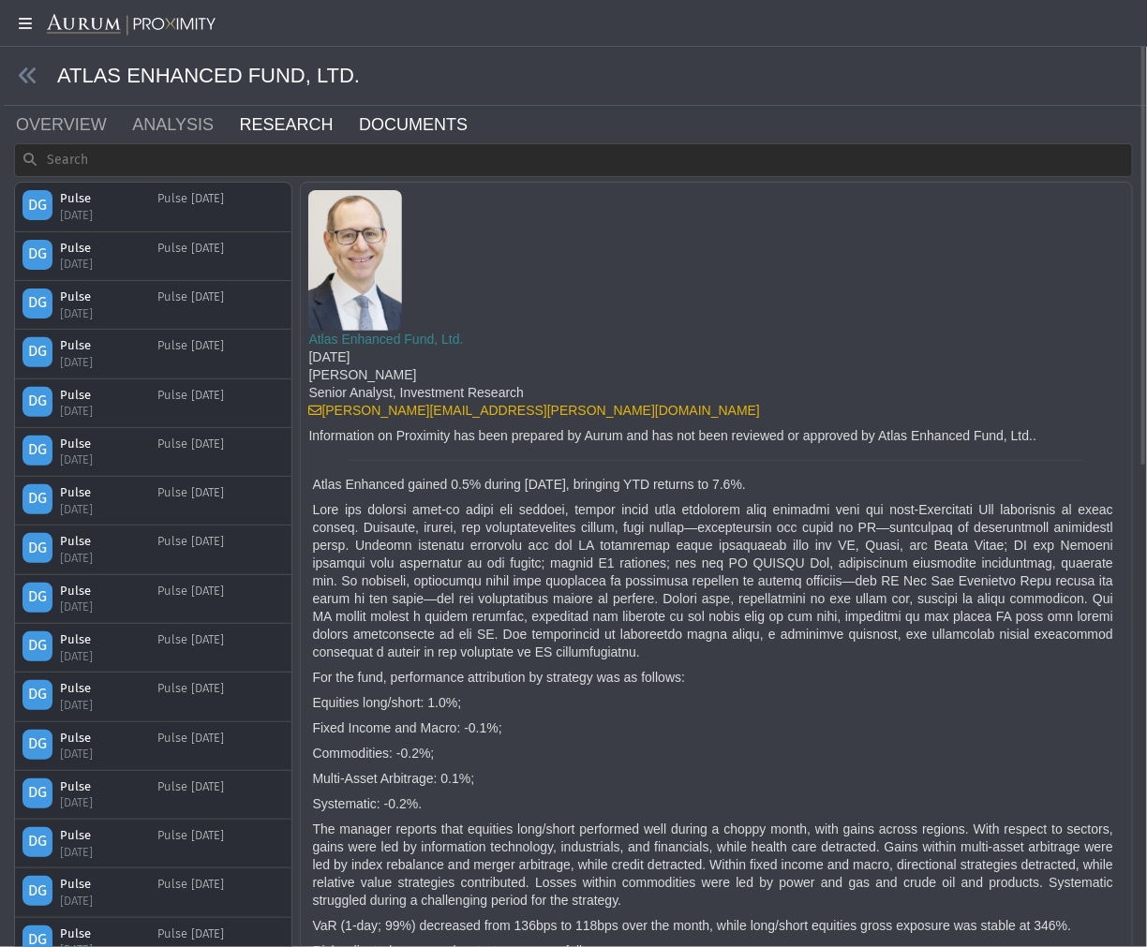
click at [361, 129] on link "DOCUMENTS" at bounding box center [424, 124] width 135 height 37
